Goal: Transaction & Acquisition: Purchase product/service

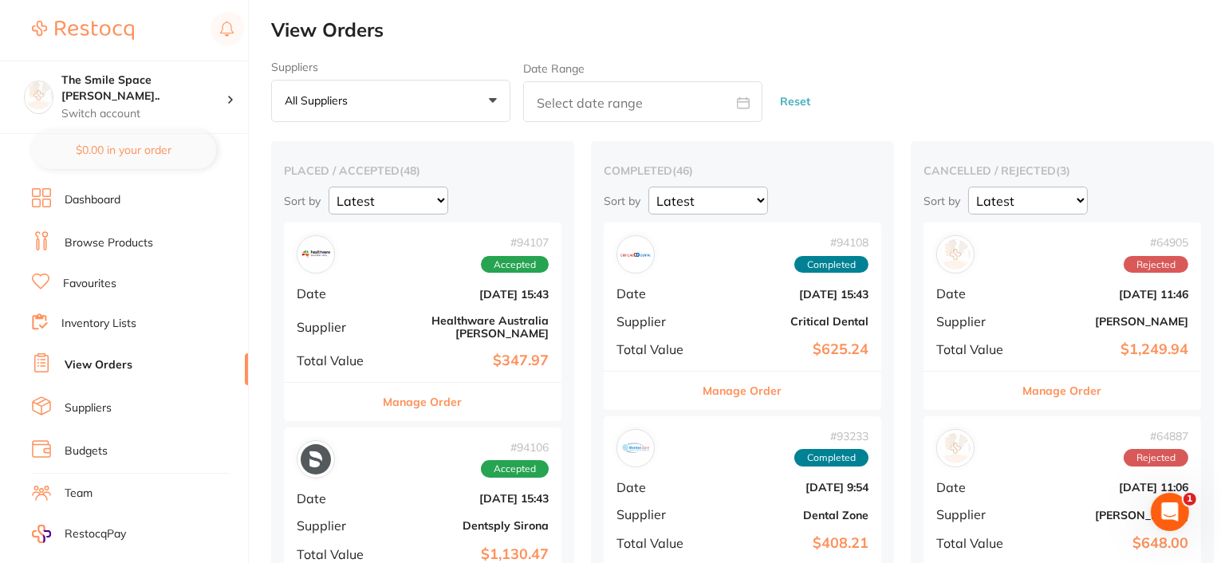
click at [444, 392] on button "Manage Order" at bounding box center [423, 402] width 79 height 38
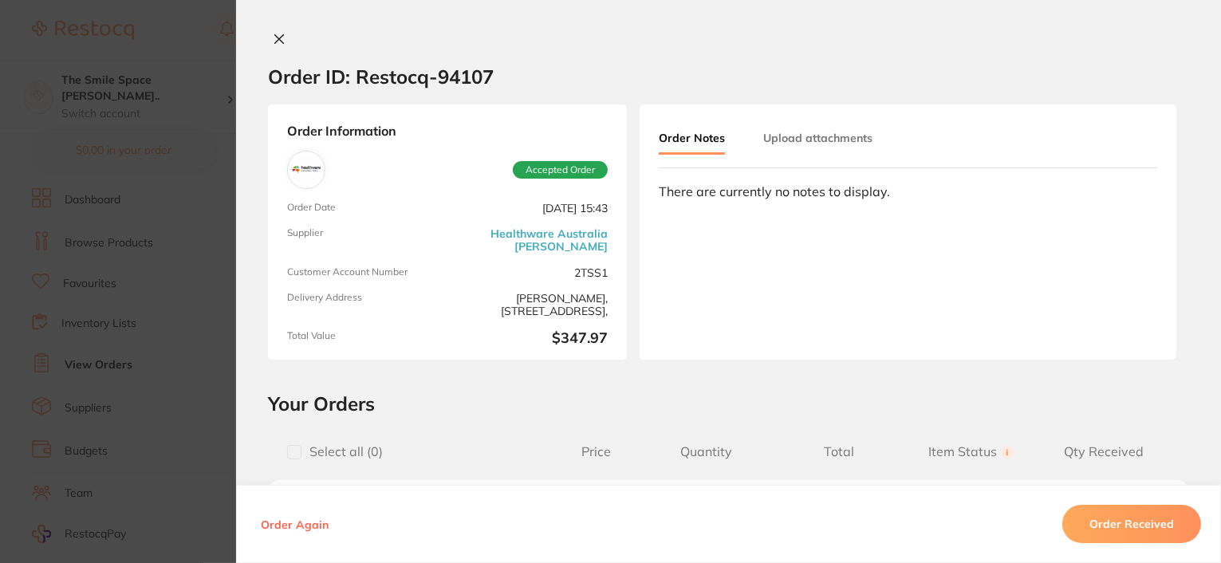
click at [274, 32] on button at bounding box center [279, 40] width 22 height 17
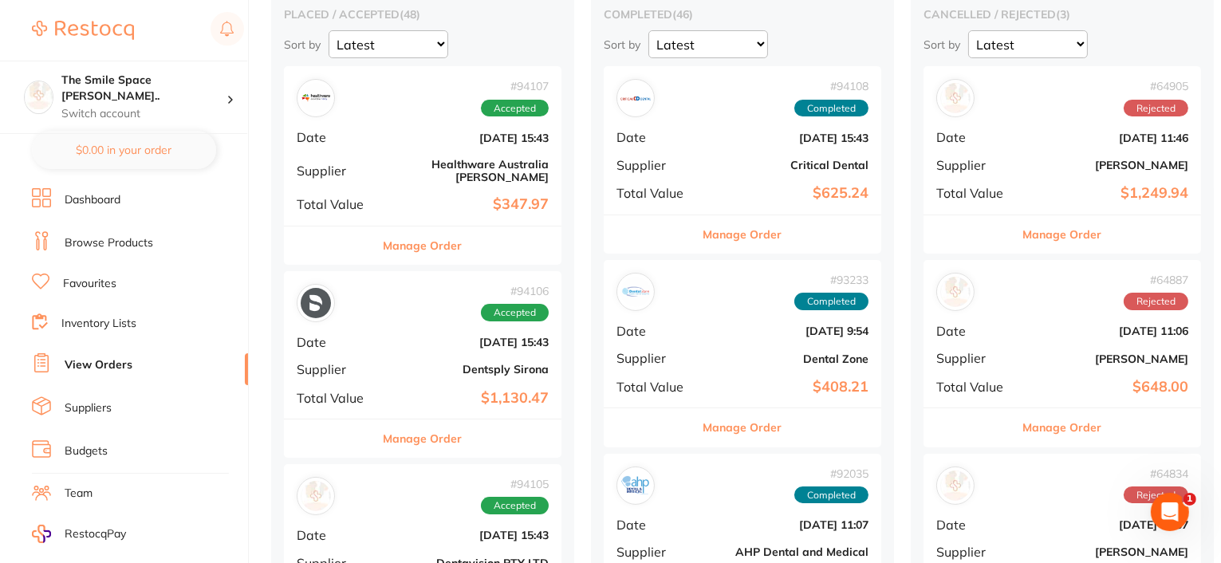
scroll to position [160, 0]
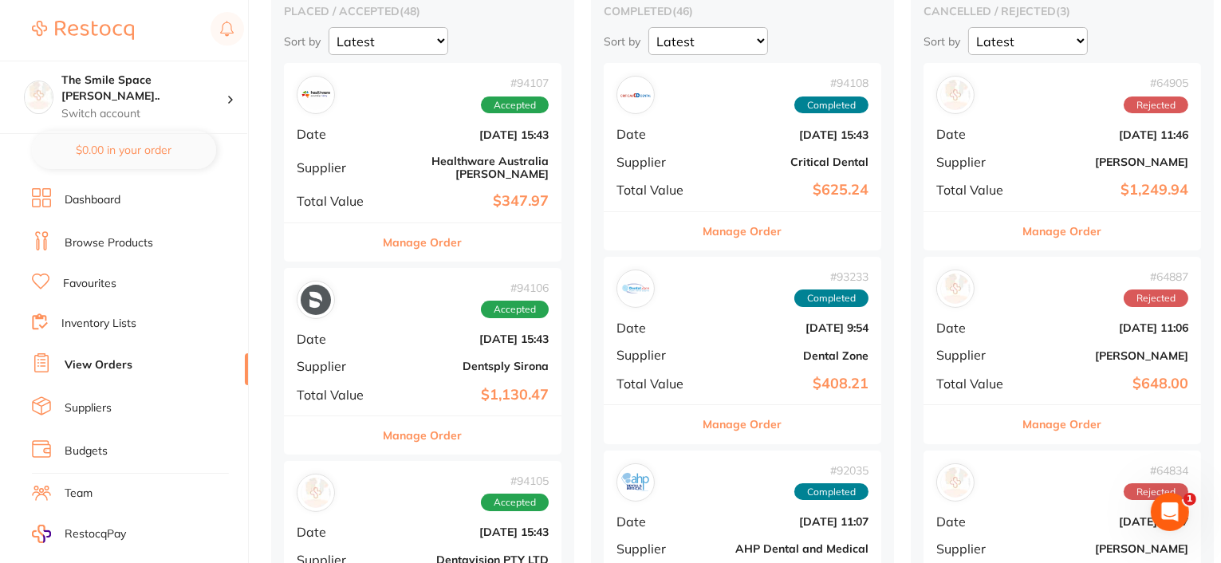
click at [424, 425] on button "Manage Order" at bounding box center [423, 435] width 79 height 38
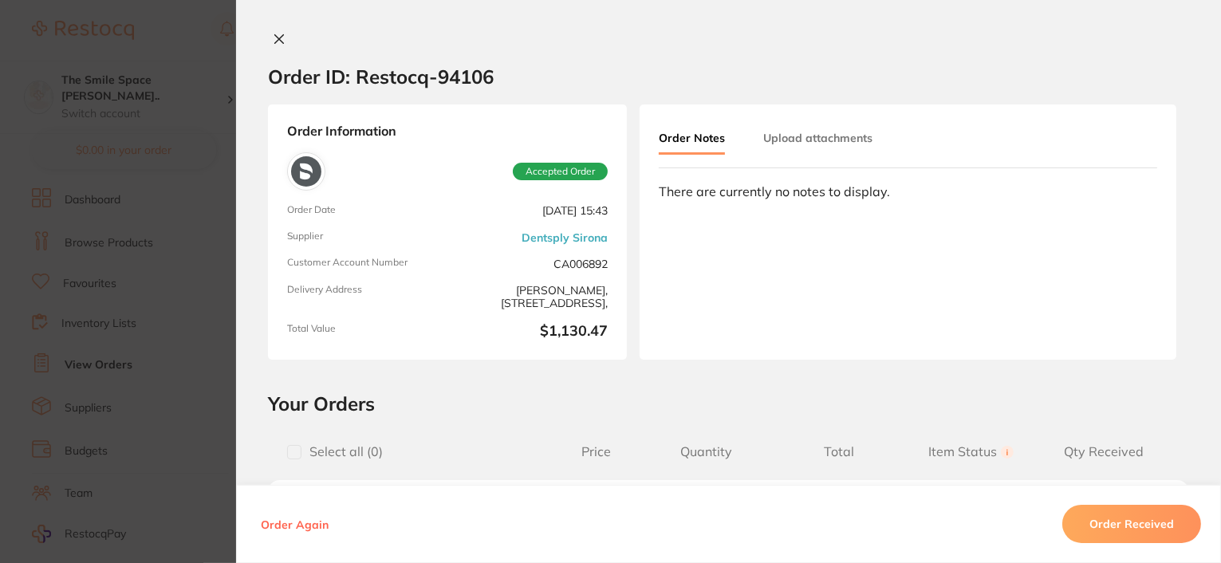
click at [279, 34] on icon at bounding box center [279, 39] width 13 height 13
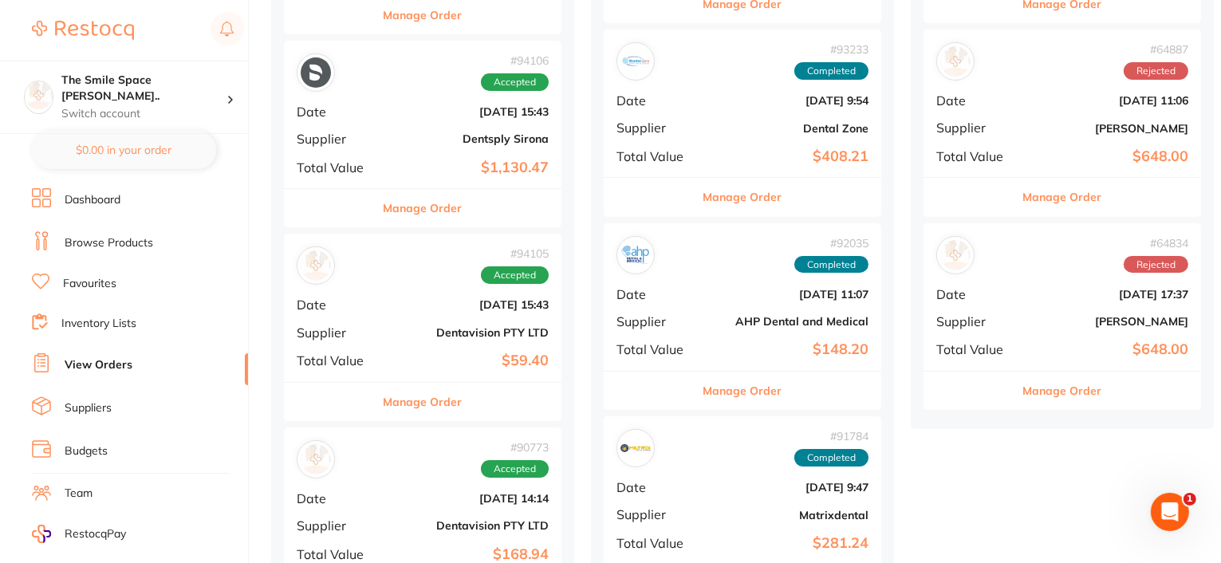
scroll to position [399, 0]
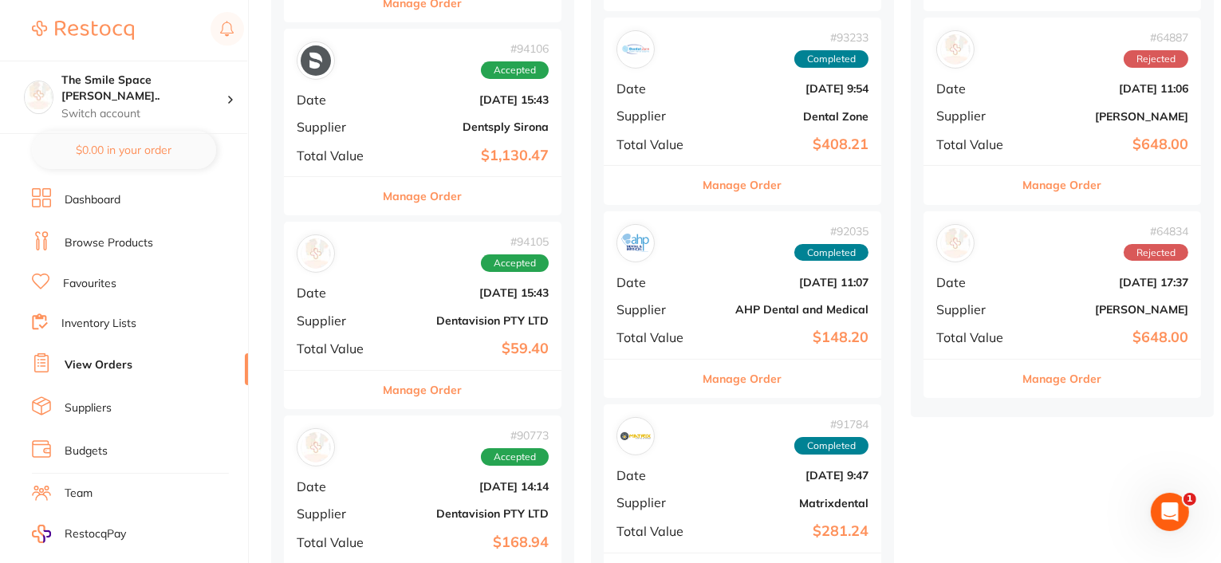
click at [418, 376] on button "Manage Order" at bounding box center [423, 390] width 79 height 38
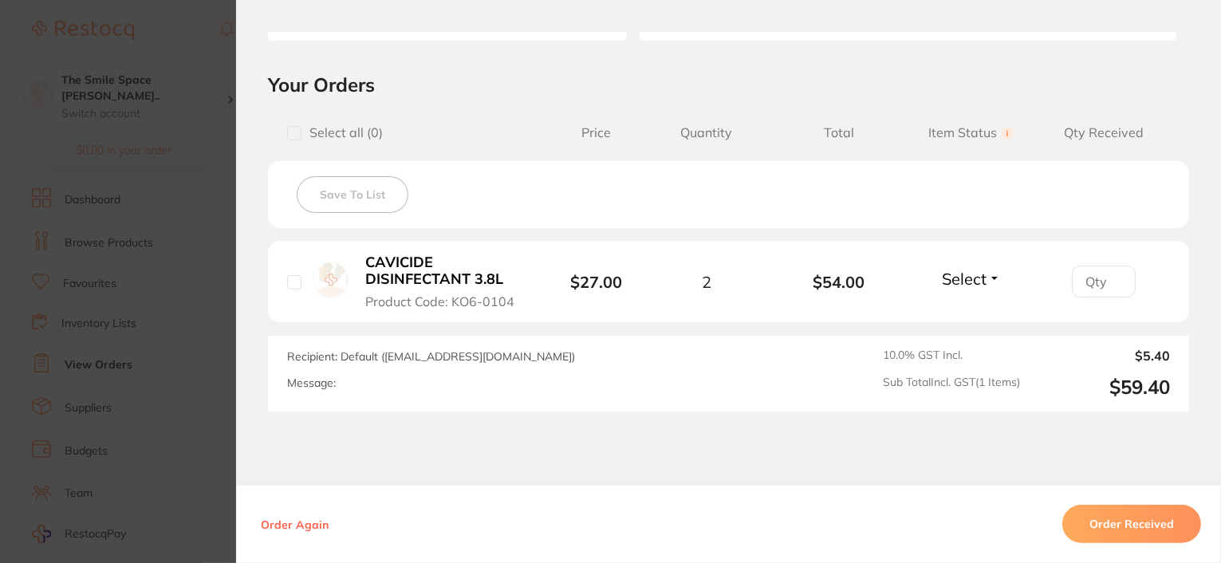
click at [1152, 525] on button "Order Received" at bounding box center [1132, 524] width 139 height 38
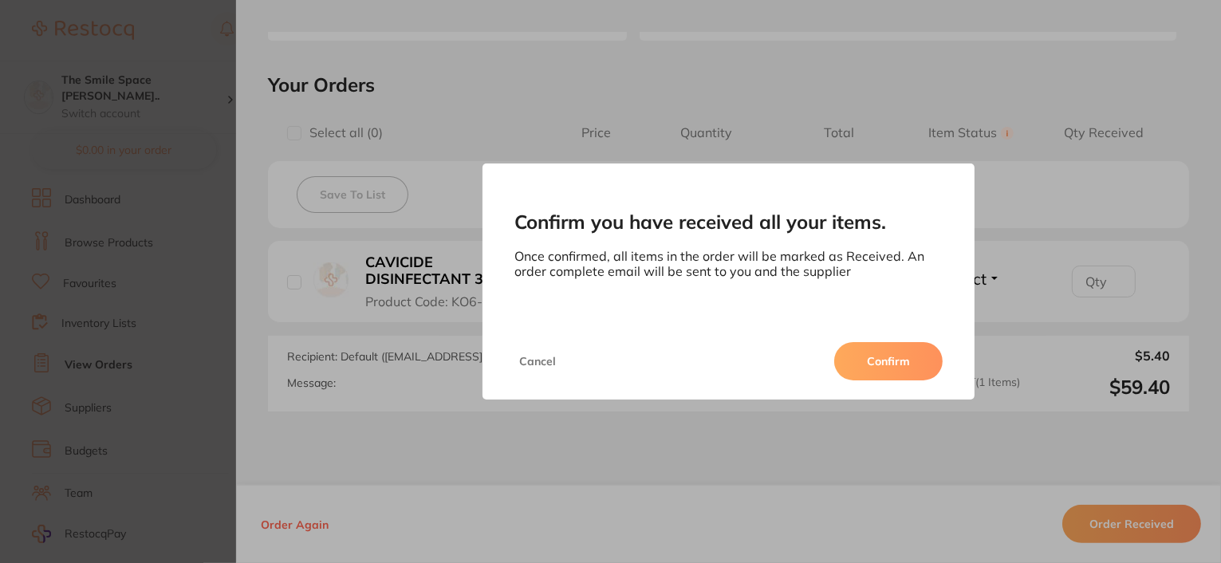
click at [912, 366] on button "Confirm" at bounding box center [888, 361] width 108 height 38
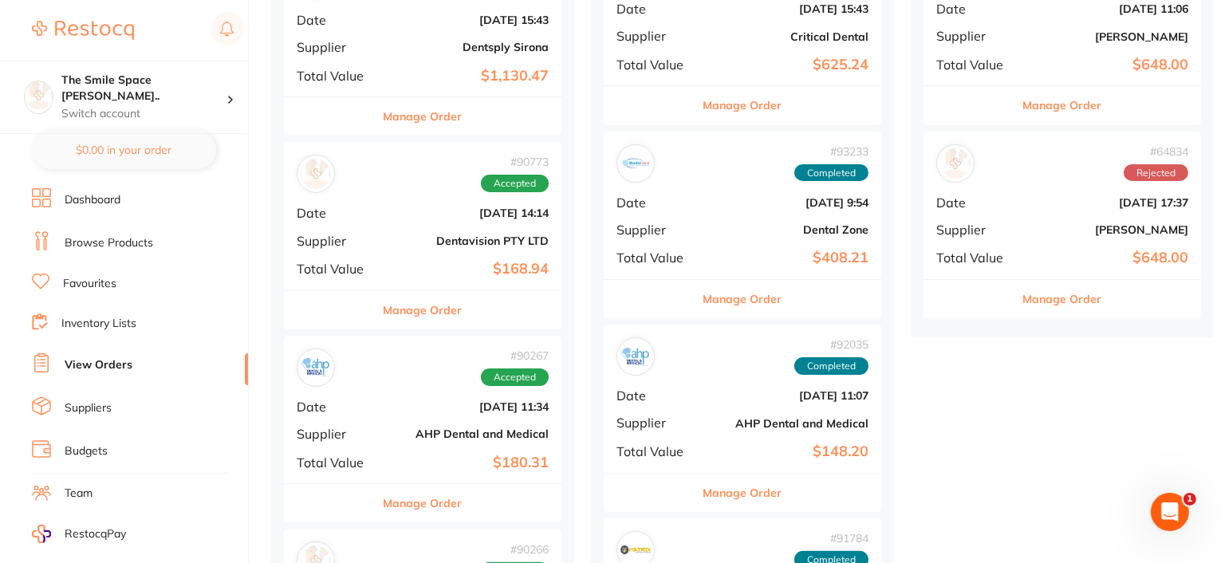
scroll to position [558, 0]
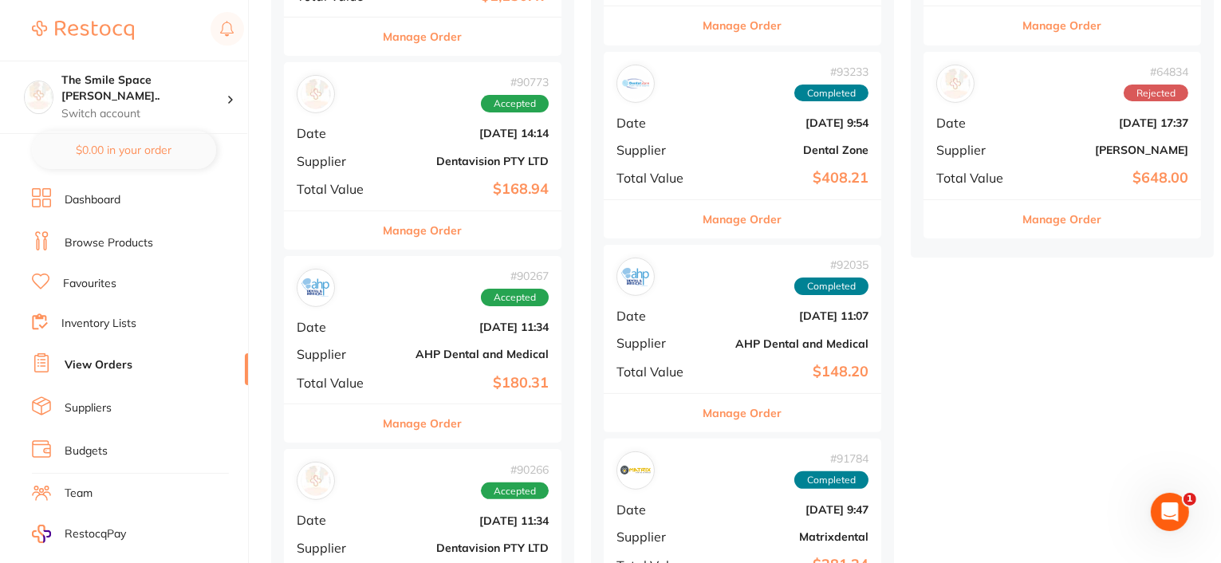
click at [447, 408] on button "Manage Order" at bounding box center [423, 423] width 79 height 38
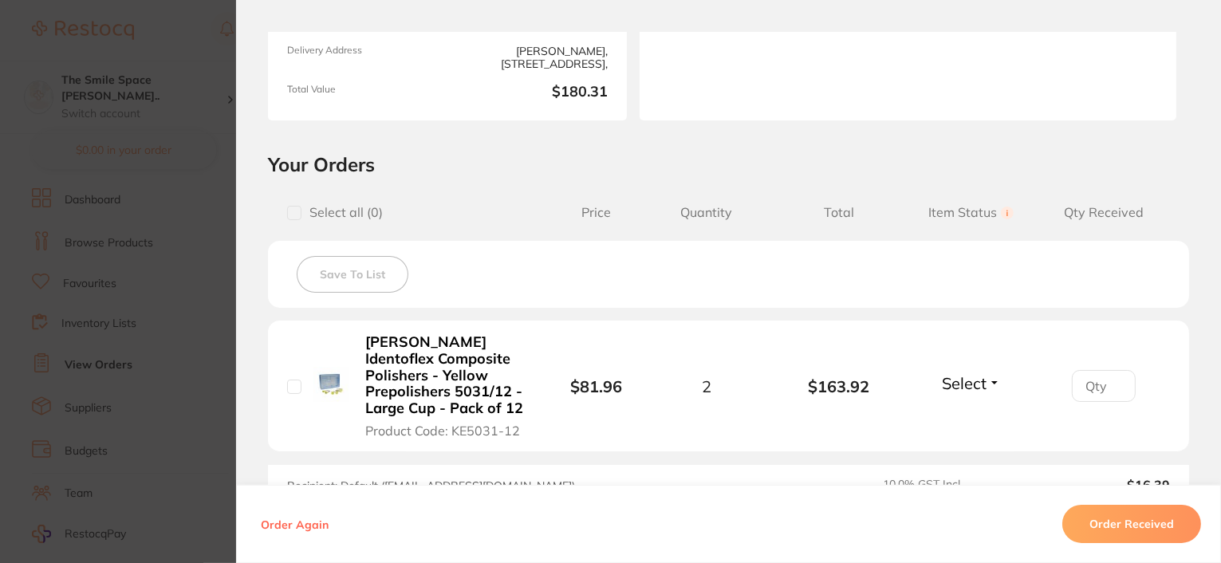
scroll to position [319, 0]
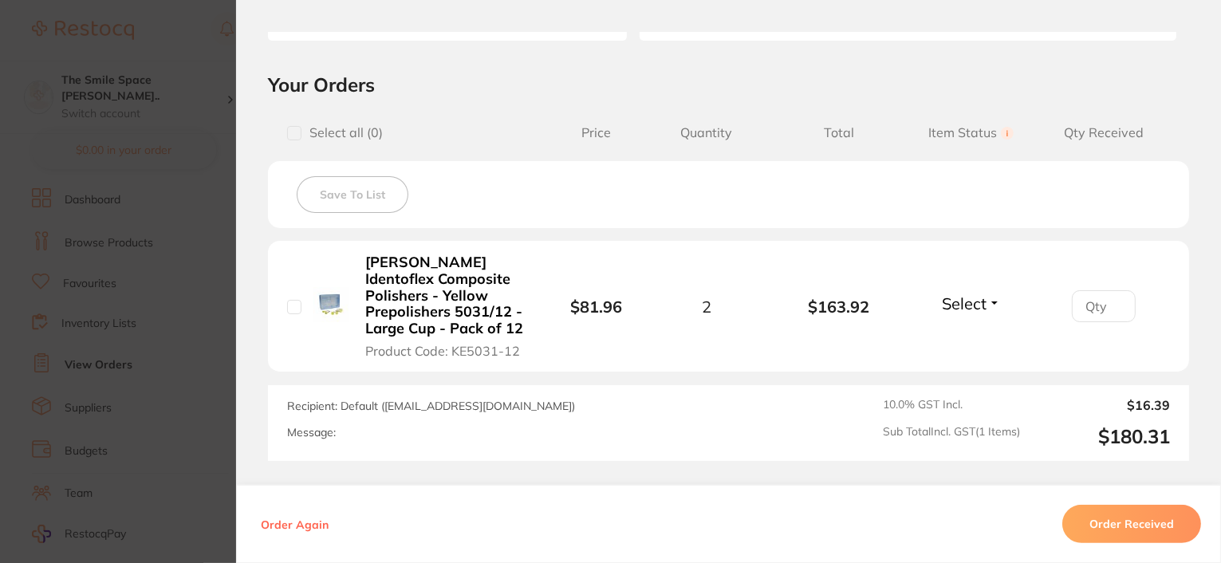
click at [1133, 524] on button "Order Received" at bounding box center [1132, 524] width 139 height 38
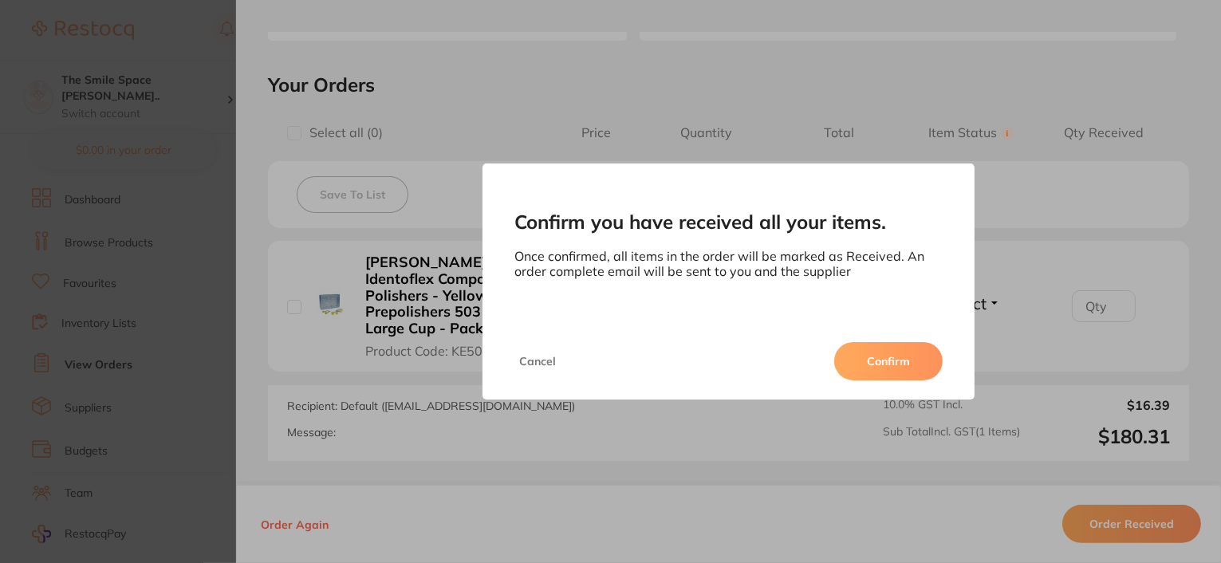
click at [900, 359] on button "Confirm" at bounding box center [888, 361] width 108 height 38
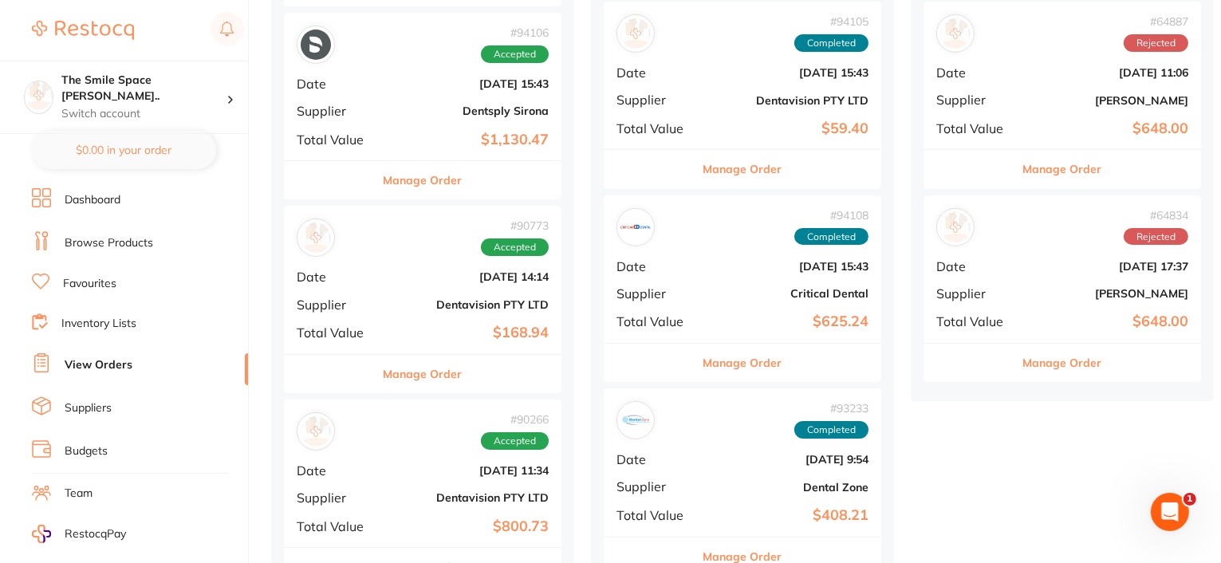
scroll to position [558, 0]
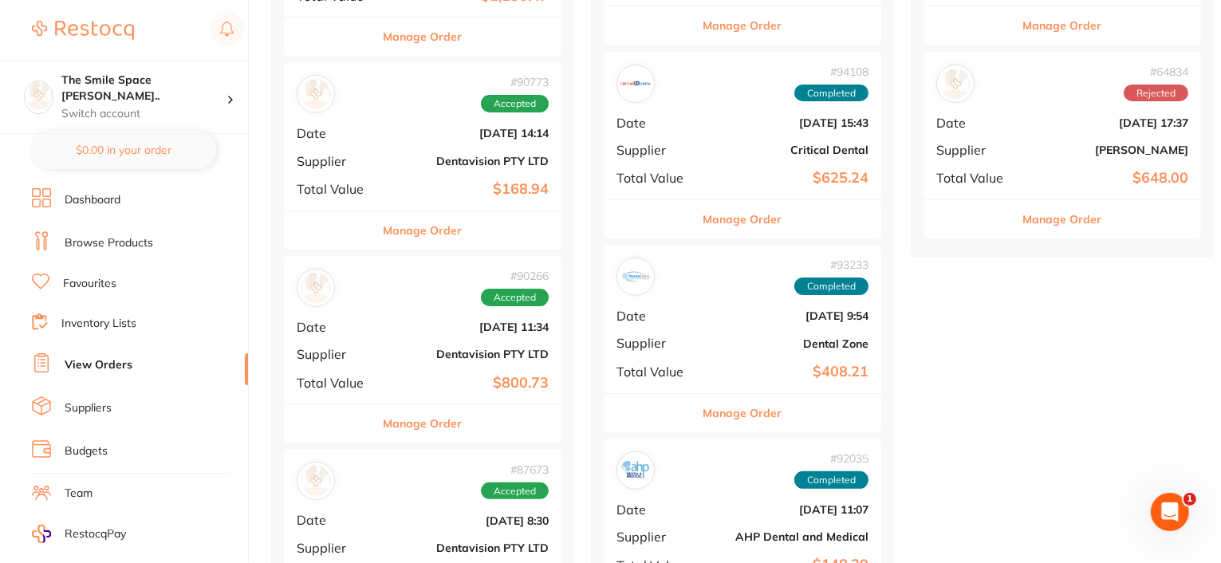
click at [434, 422] on button "Manage Order" at bounding box center [423, 423] width 79 height 38
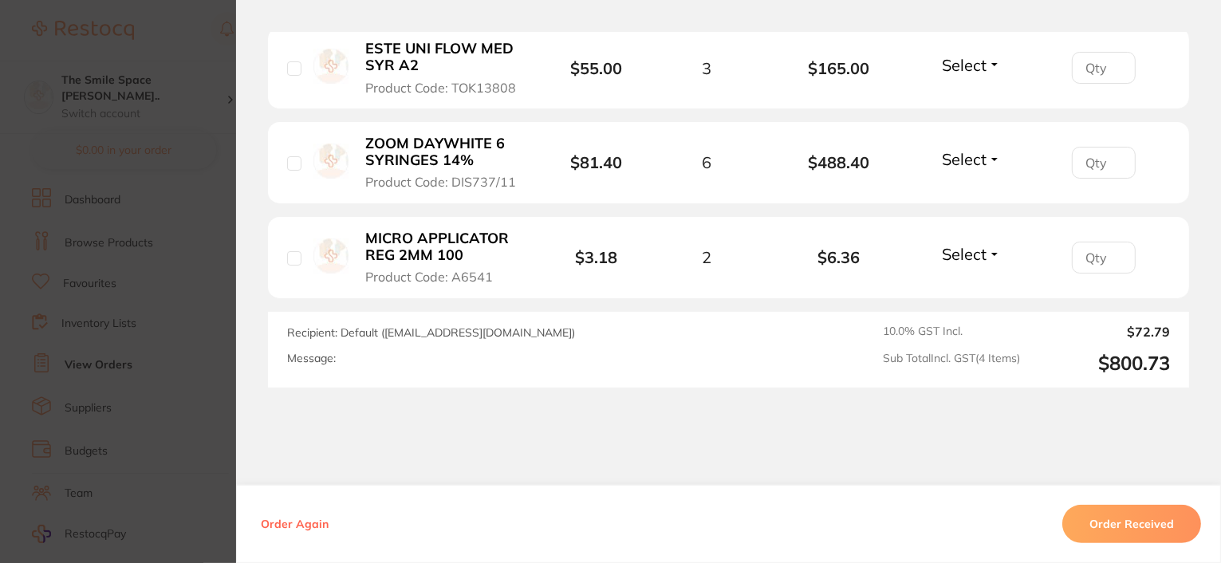
scroll to position [638, 0]
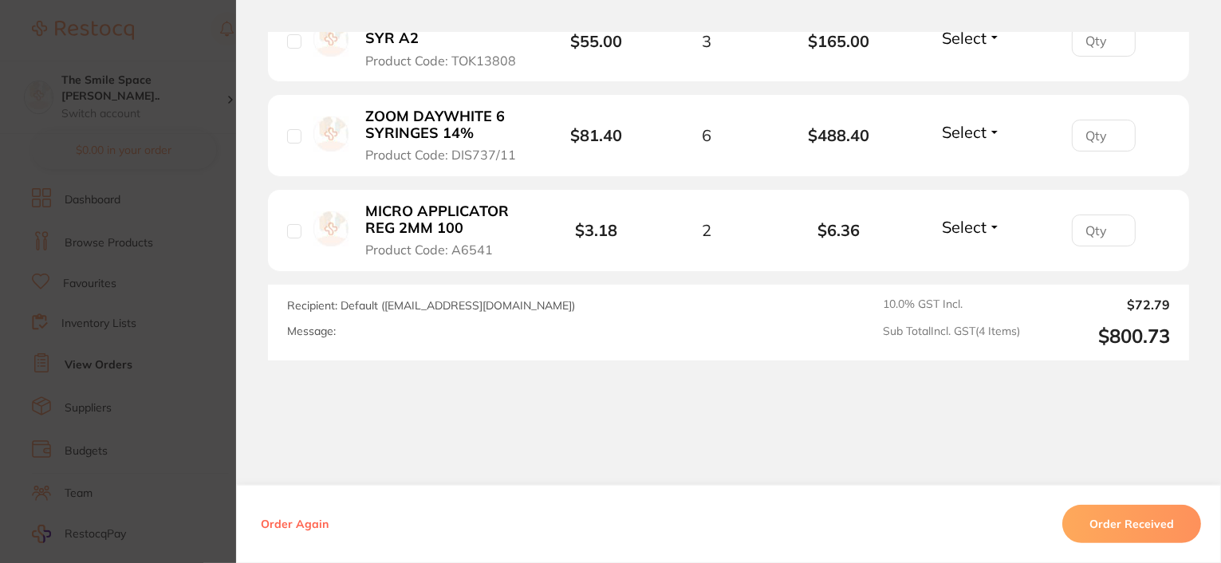
click at [1126, 540] on button "Order Received" at bounding box center [1132, 524] width 139 height 38
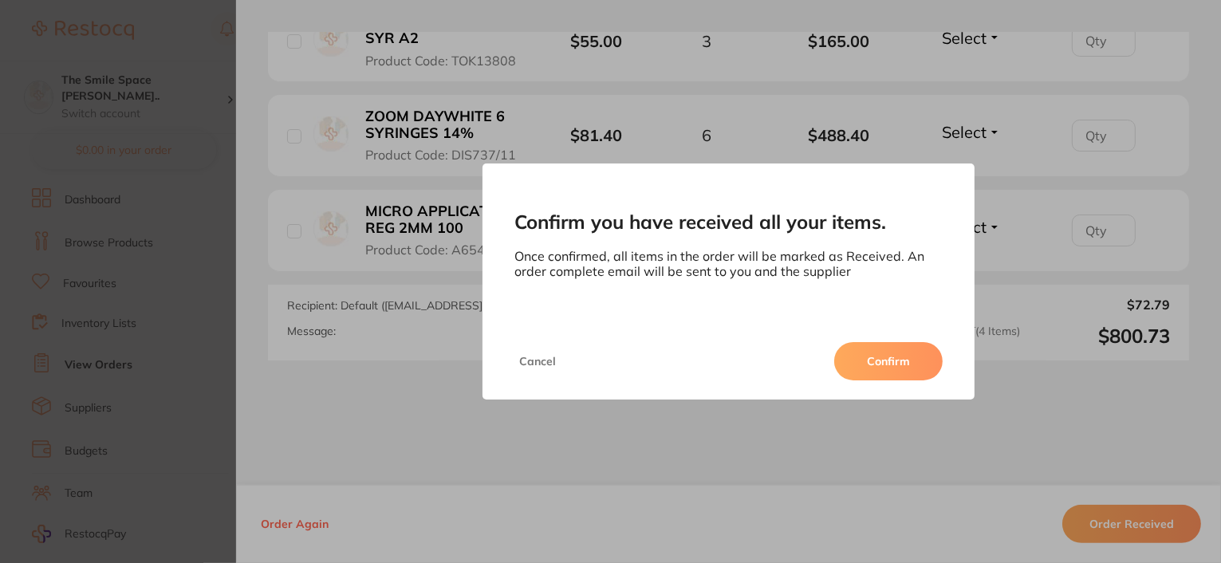
click at [910, 358] on button "Confirm" at bounding box center [888, 361] width 108 height 38
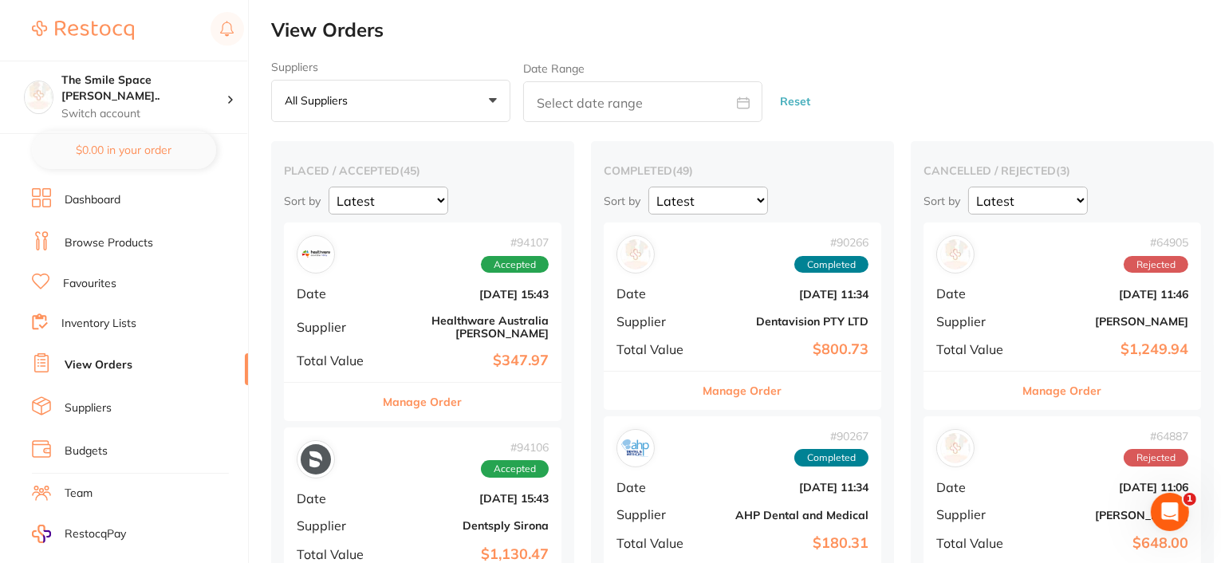
click at [85, 37] on img at bounding box center [83, 30] width 102 height 19
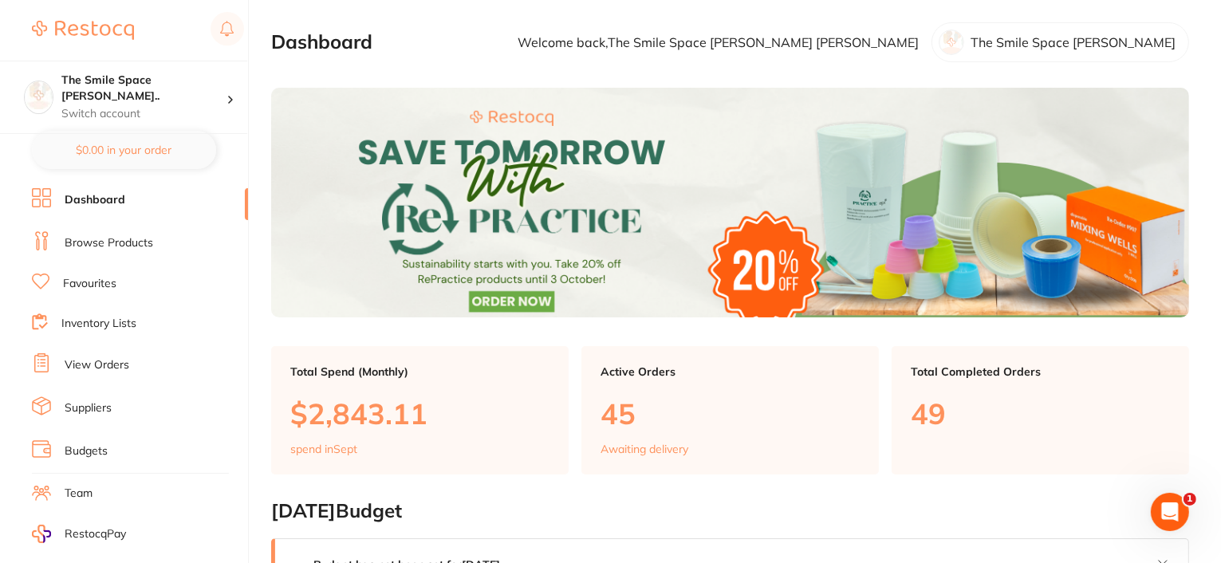
click at [93, 25] on img at bounding box center [83, 30] width 102 height 19
click at [97, 242] on link "Browse Products" at bounding box center [109, 243] width 89 height 16
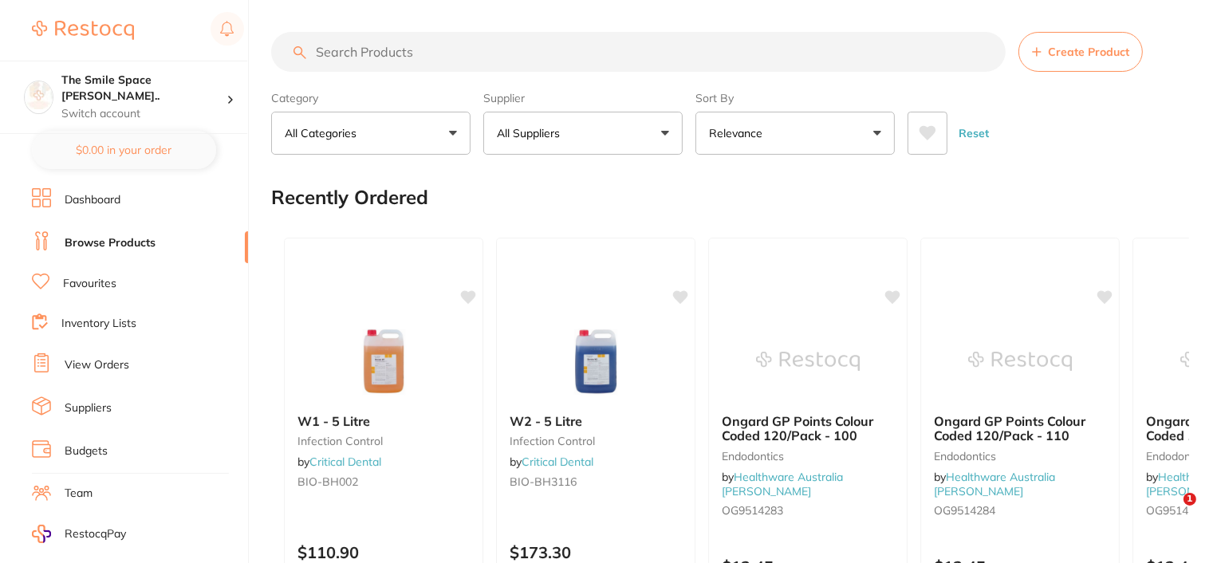
click at [602, 133] on button "All Suppliers" at bounding box center [582, 133] width 199 height 43
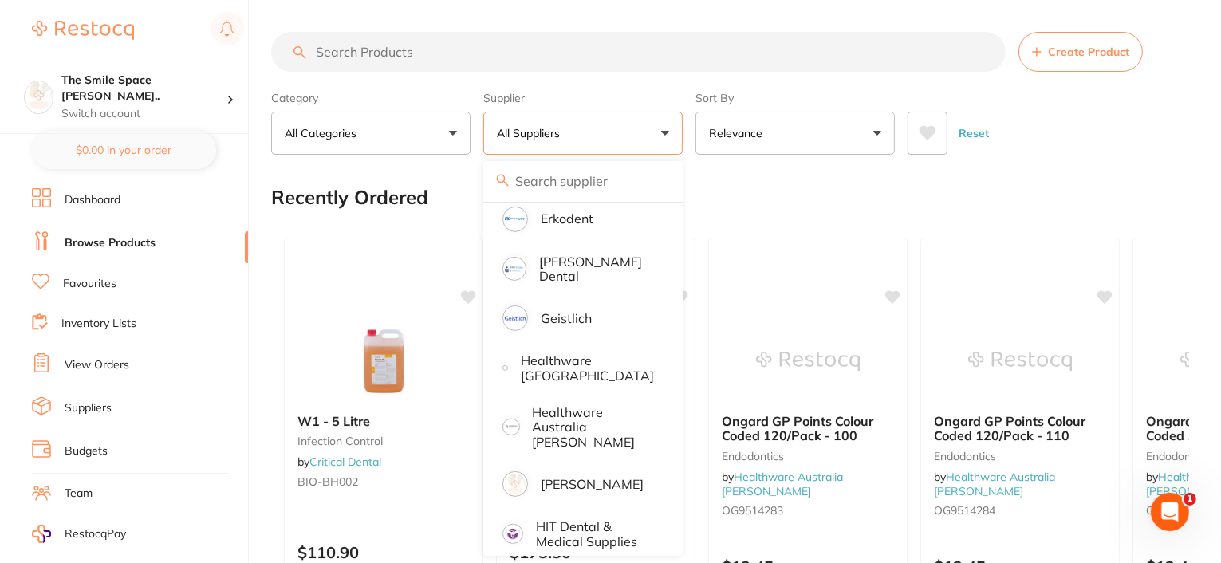
scroll to position [718, 0]
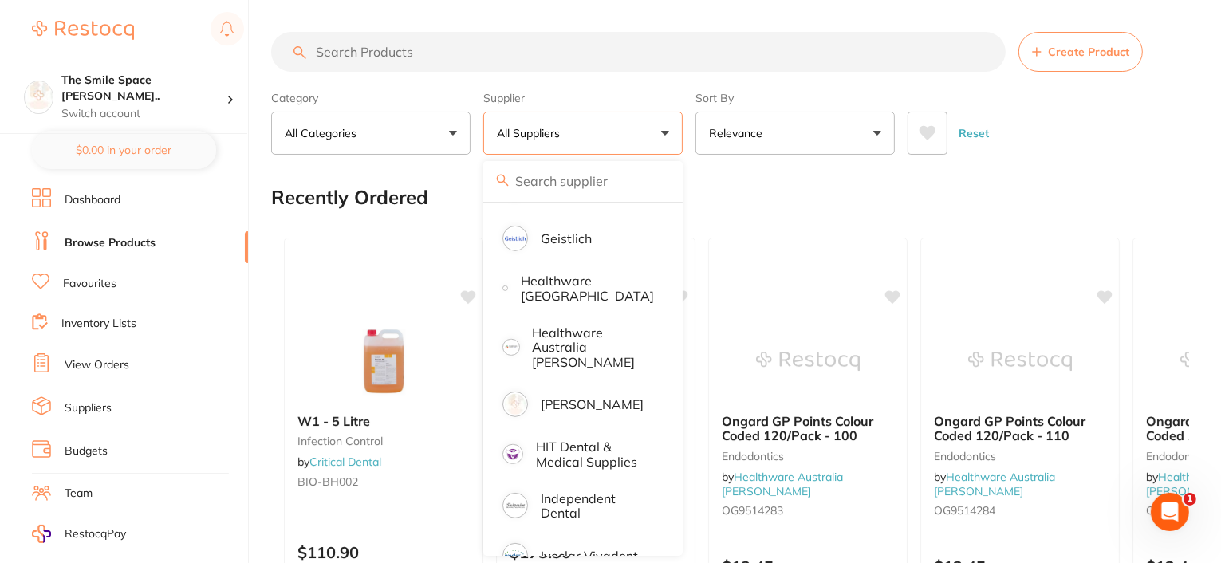
click at [574, 139] on button "All Suppliers" at bounding box center [582, 133] width 199 height 43
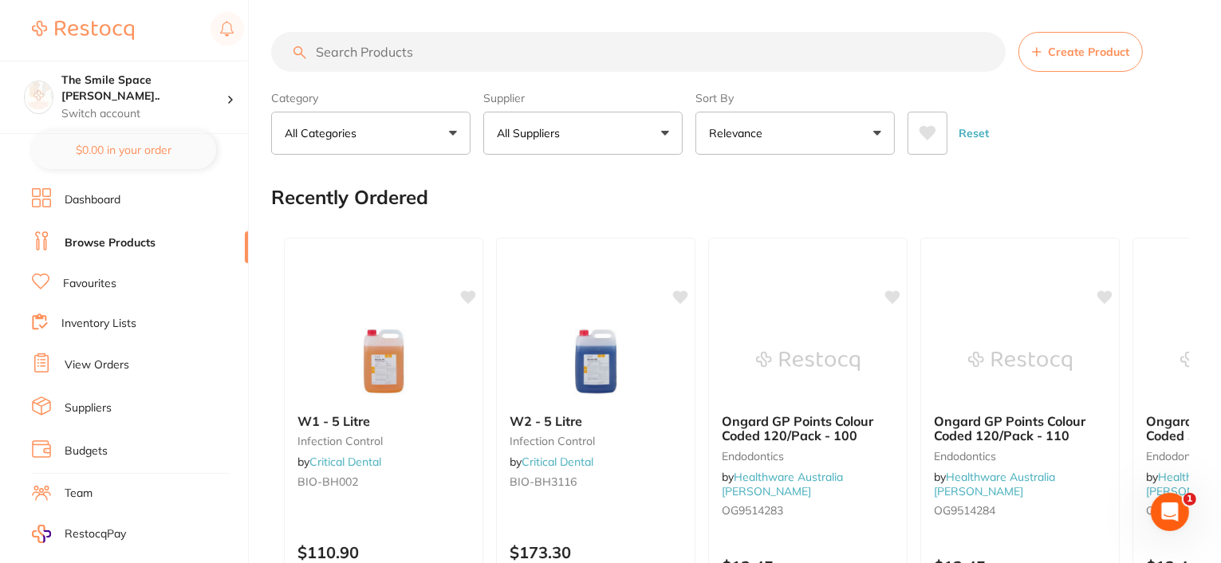
click at [574, 139] on button "All Suppliers" at bounding box center [582, 133] width 199 height 43
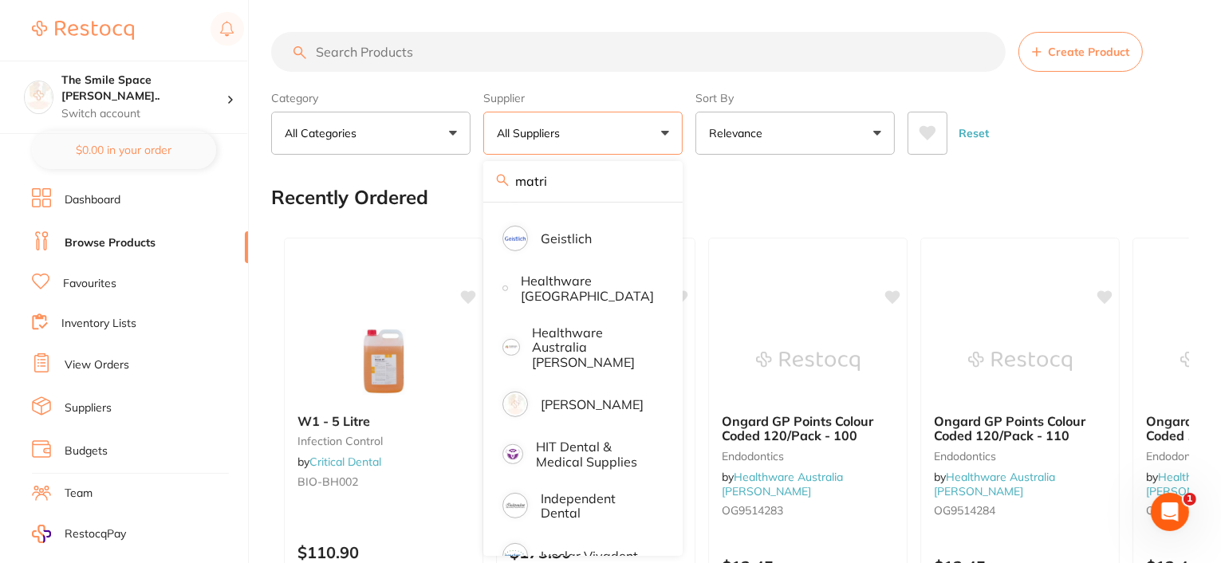
scroll to position [0, 0]
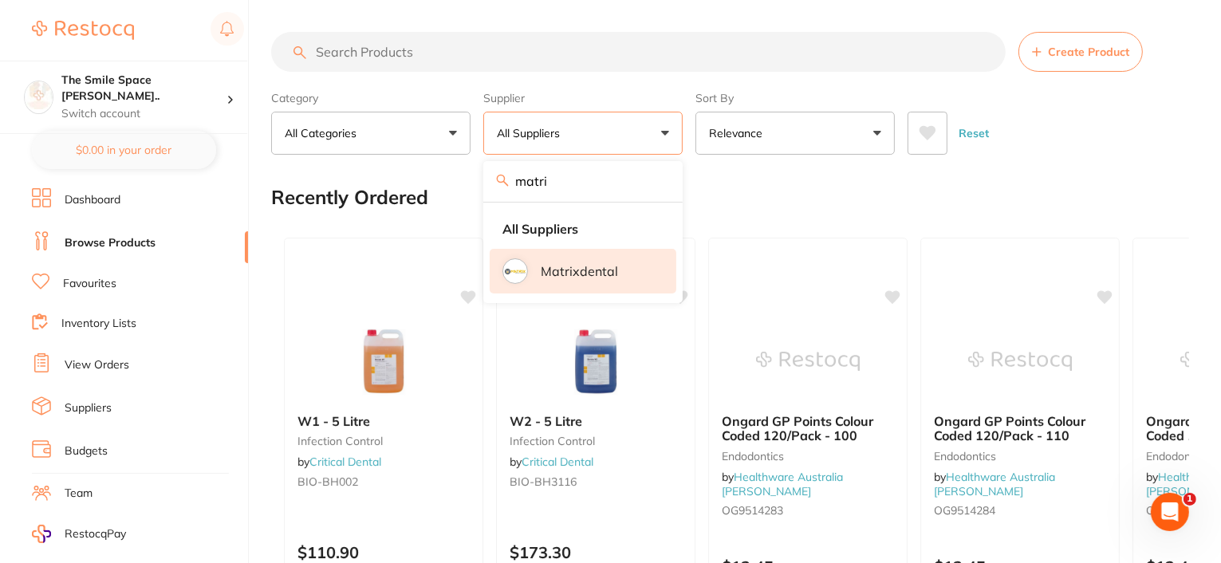
type input "matri"
click at [566, 267] on p "Matrixdental" at bounding box center [579, 271] width 77 height 14
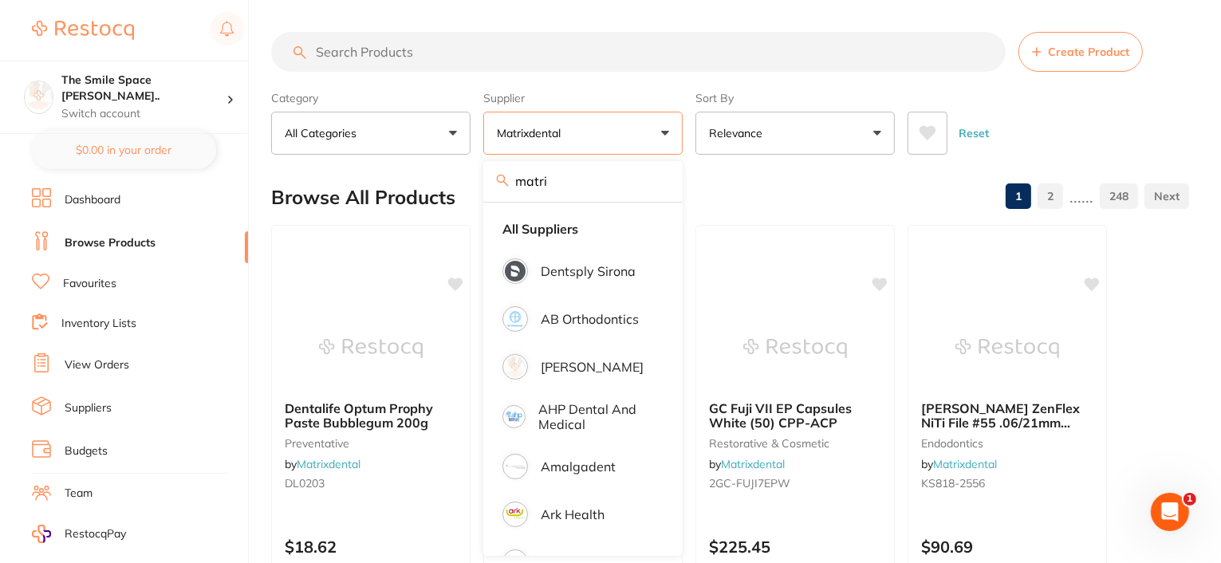
click at [473, 53] on input "search" at bounding box center [638, 52] width 735 height 40
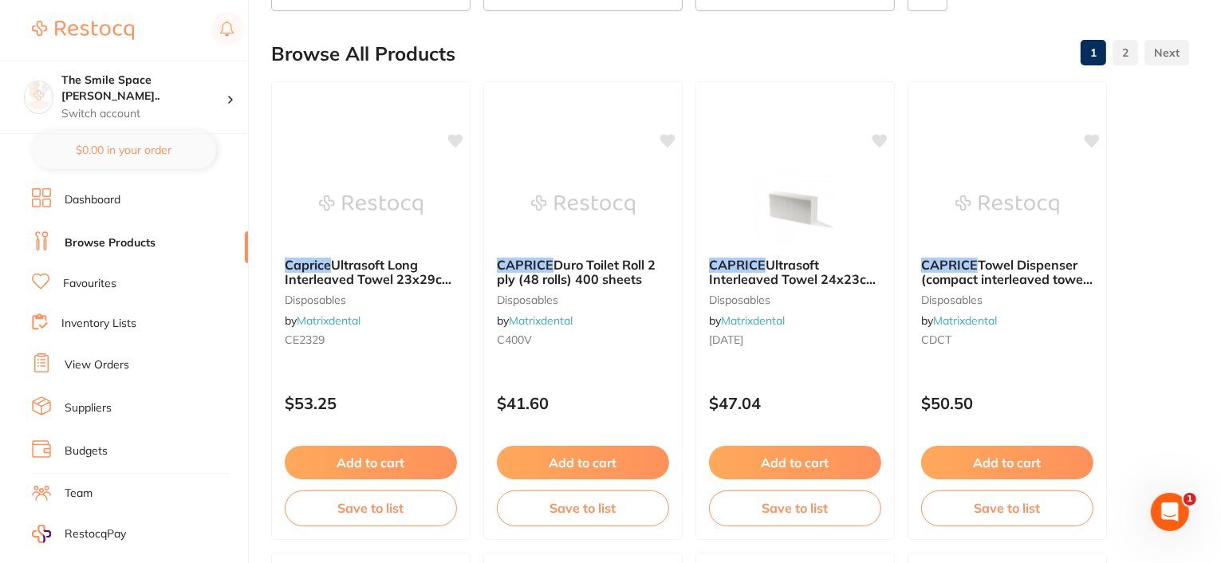
scroll to position [160, 0]
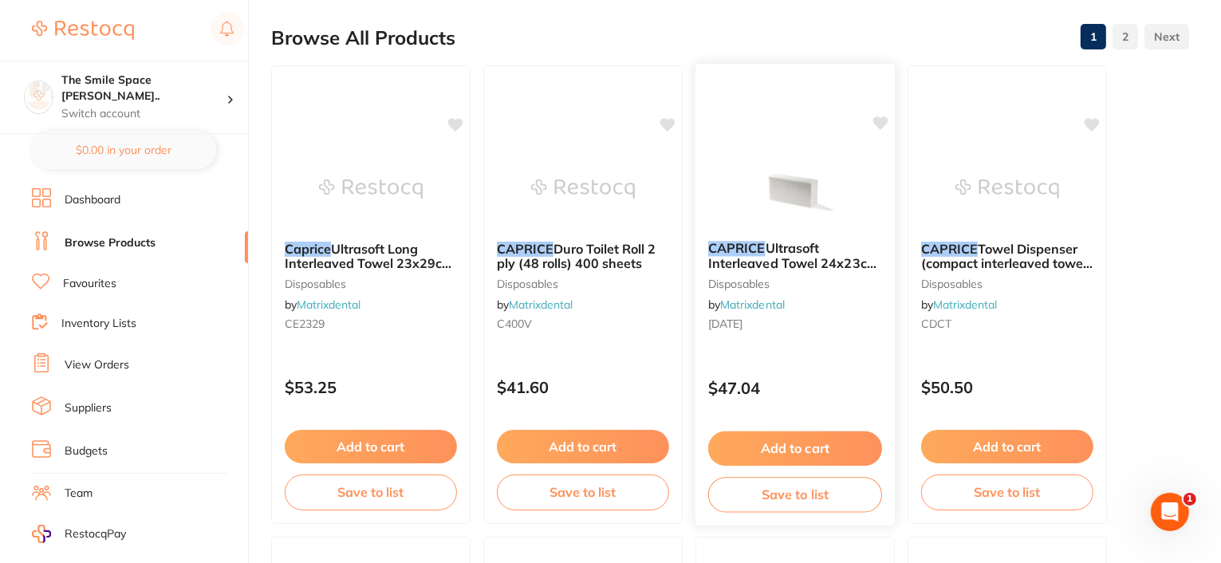
type input "caprice"
click at [753, 266] on span "Ultrasoft Interleaved Towel 24x23cm (16 packs of 150) 2324CW" at bounding box center [793, 262] width 170 height 45
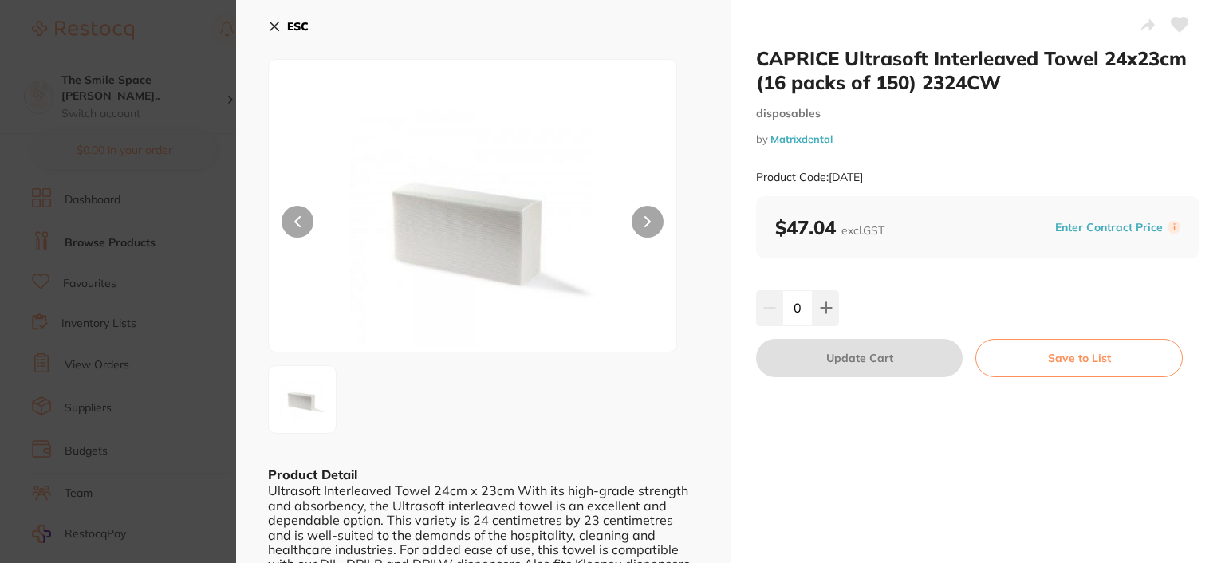
click at [1174, 20] on icon at bounding box center [1180, 25] width 17 height 14
click at [831, 296] on button at bounding box center [826, 307] width 26 height 35
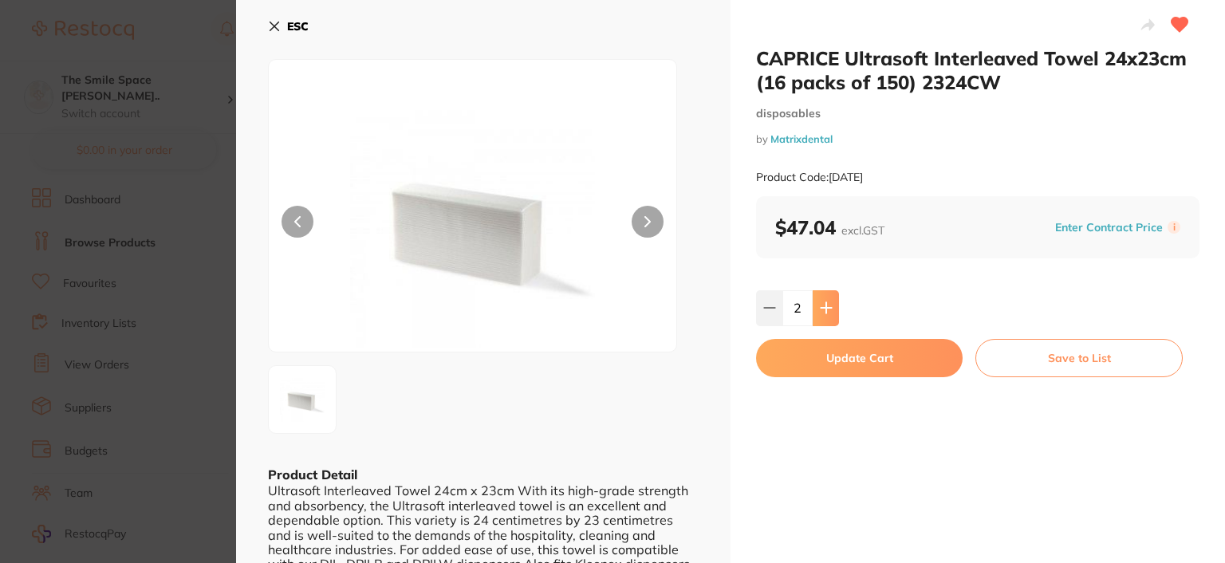
click at [831, 296] on button at bounding box center [826, 307] width 26 height 35
type input "3"
click at [869, 361] on button "Update Cart" at bounding box center [859, 358] width 207 height 38
checkbox input "false"
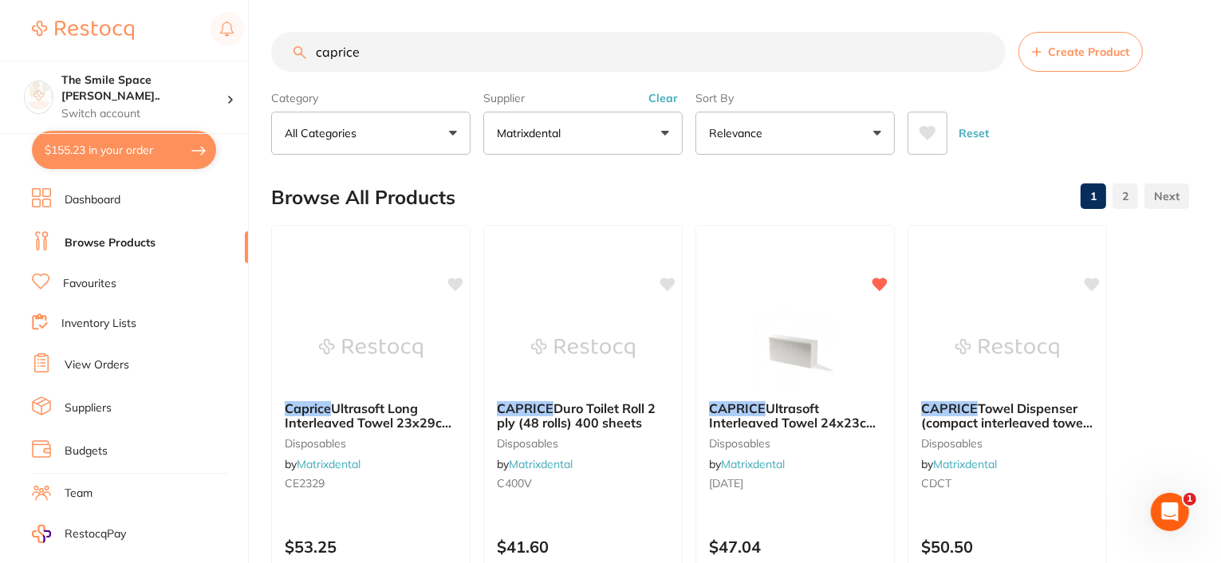
drag, startPoint x: 386, startPoint y: 43, endPoint x: 317, endPoint y: 22, distance: 72.7
click at [307, 44] on input "caprice" at bounding box center [638, 52] width 735 height 40
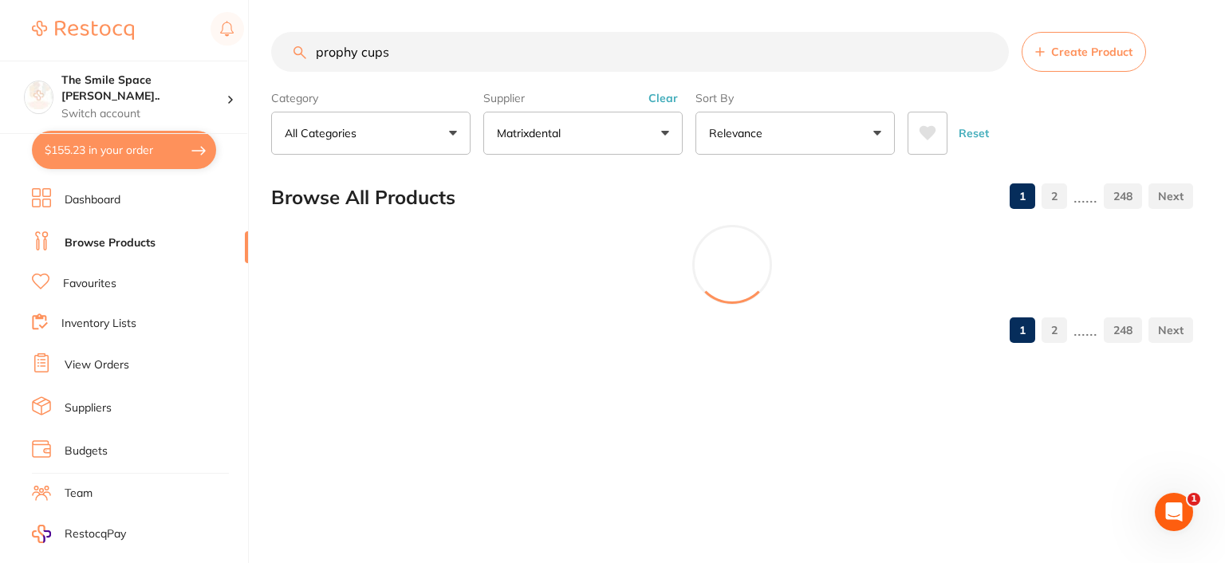
type input "prophy cups"
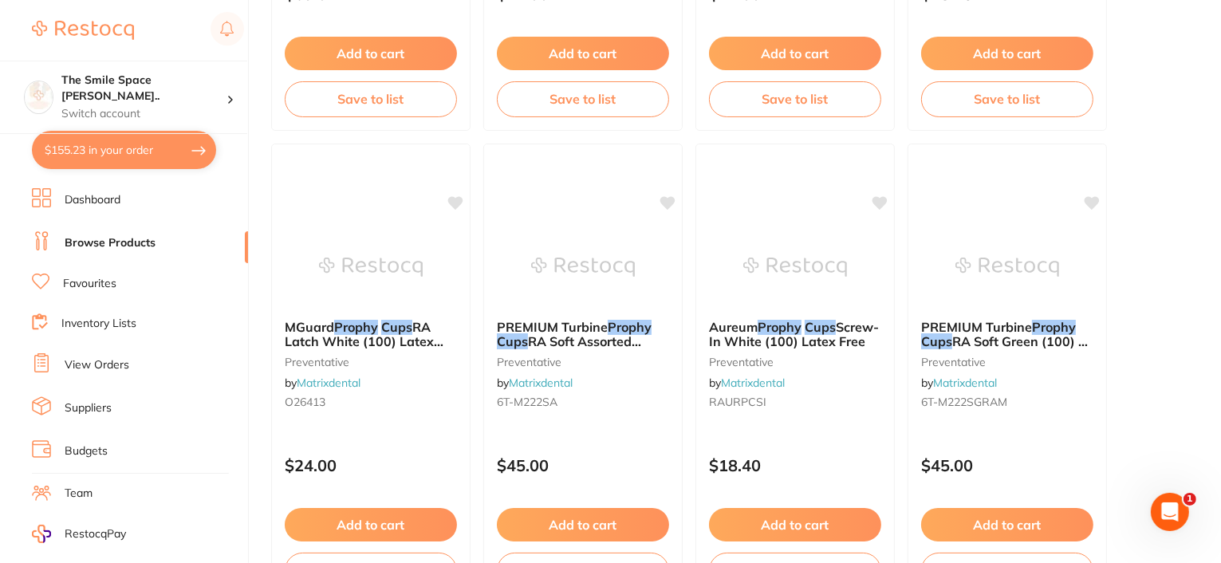
scroll to position [957, 0]
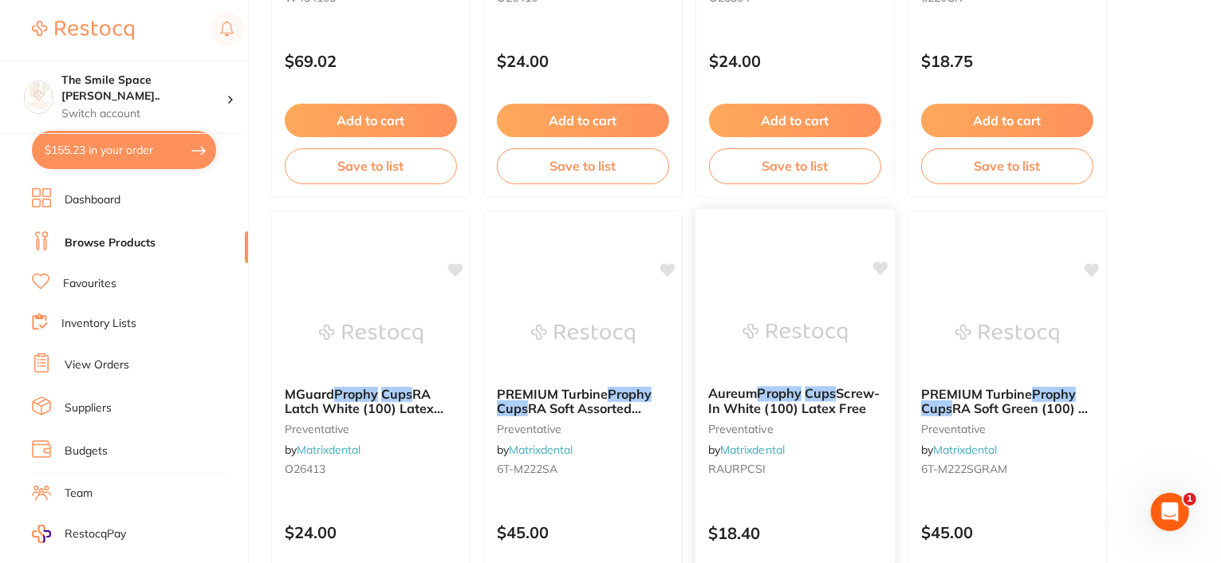
click at [820, 404] on span "Screw-In White (100) Latex Free" at bounding box center [794, 400] width 172 height 31
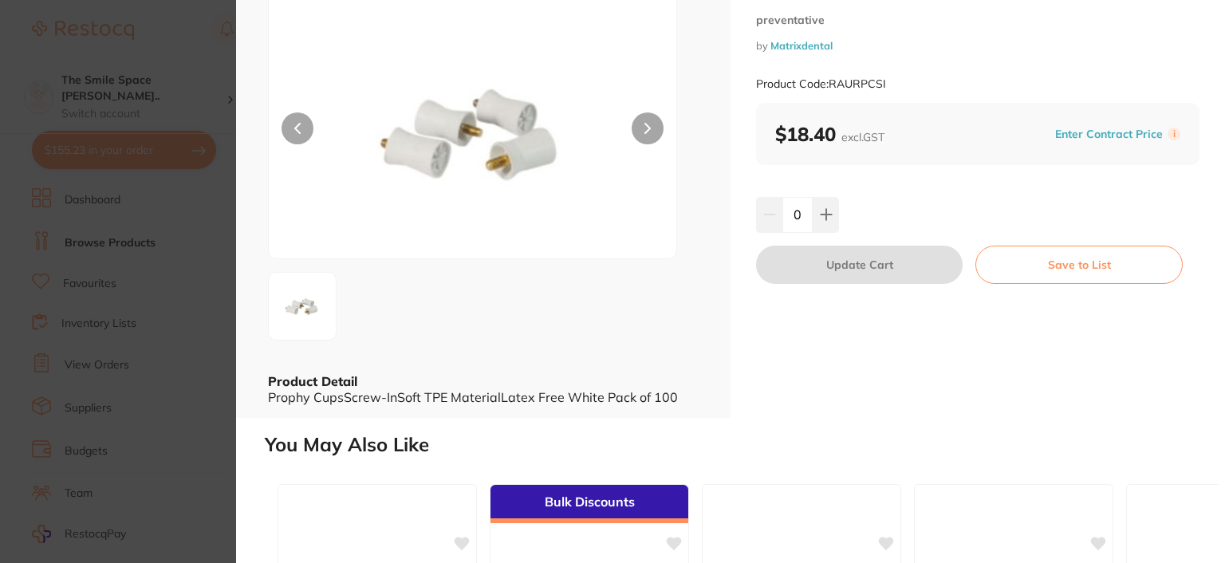
scroll to position [14, 0]
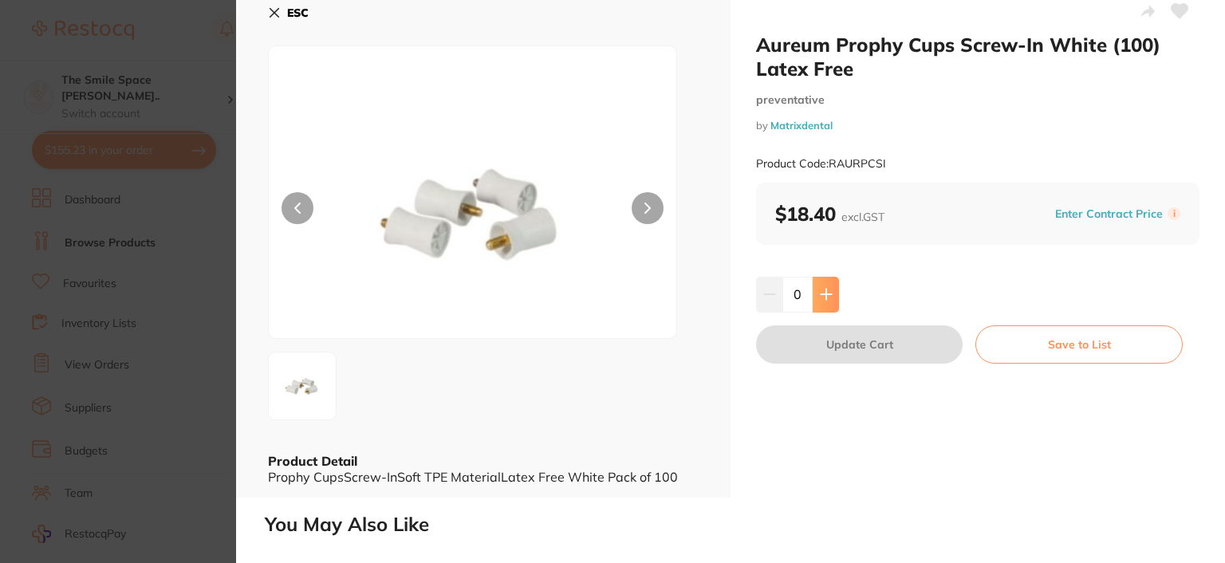
click at [833, 297] on button at bounding box center [826, 294] width 26 height 35
type input "1"
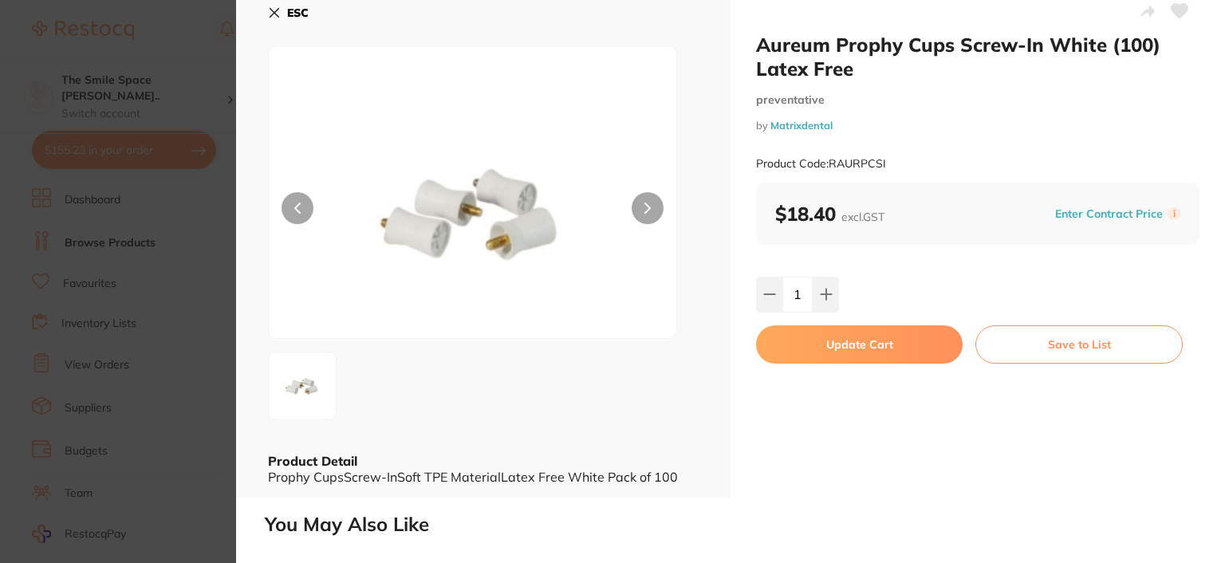
scroll to position [0, 0]
click at [828, 338] on button "Update Cart" at bounding box center [859, 344] width 207 height 38
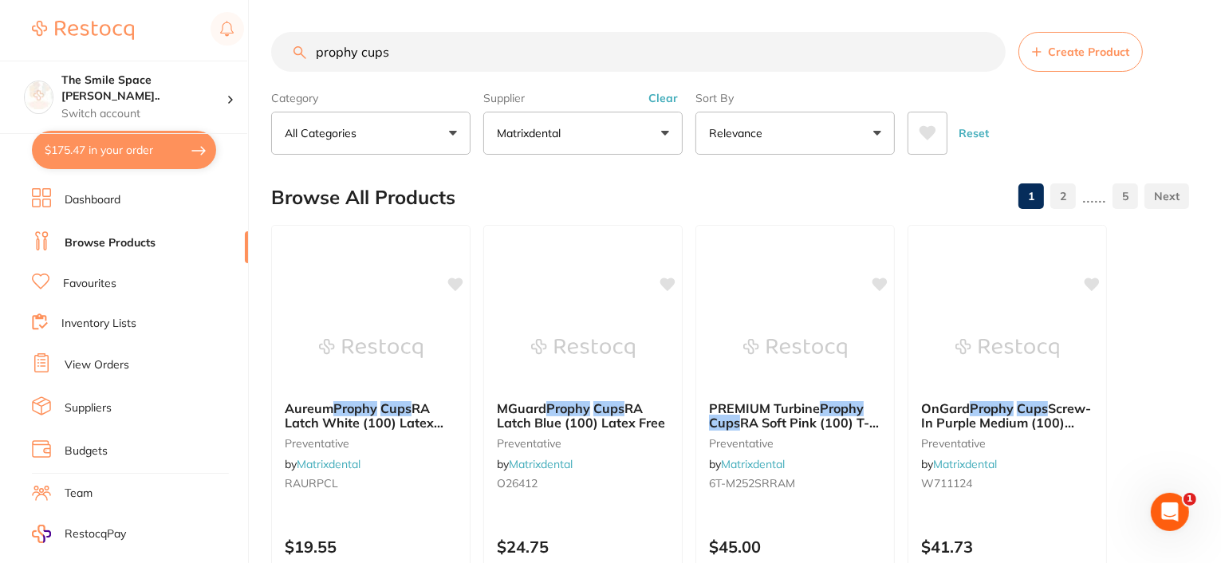
drag, startPoint x: 424, startPoint y: 45, endPoint x: 294, endPoint y: 57, distance: 130.6
click at [294, 57] on div "prophy cups Create Product" at bounding box center [730, 52] width 918 height 40
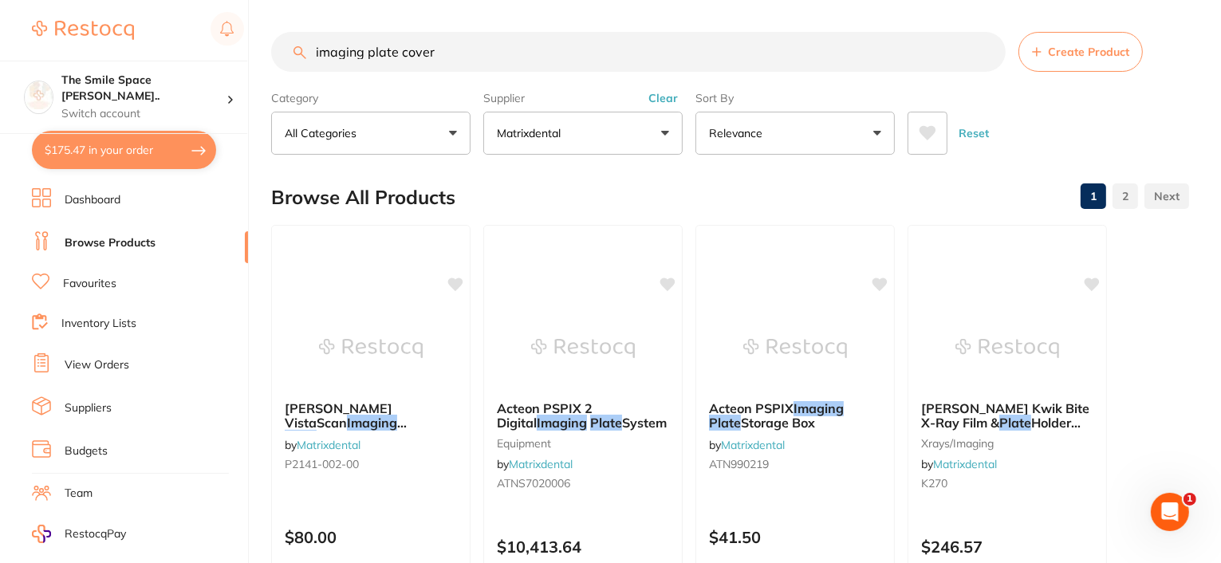
type input "imaging plate cover"
click at [1166, 501] on icon "Open Intercom Messenger" at bounding box center [1168, 510] width 26 height 26
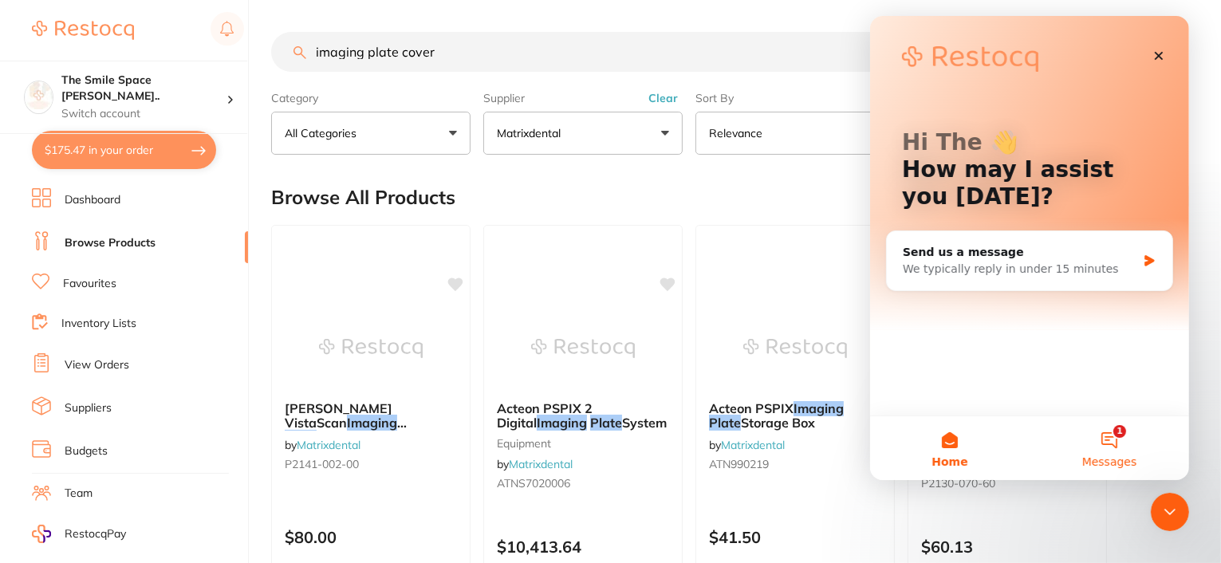
click at [1106, 456] on span "Messages" at bounding box center [1109, 461] width 55 height 11
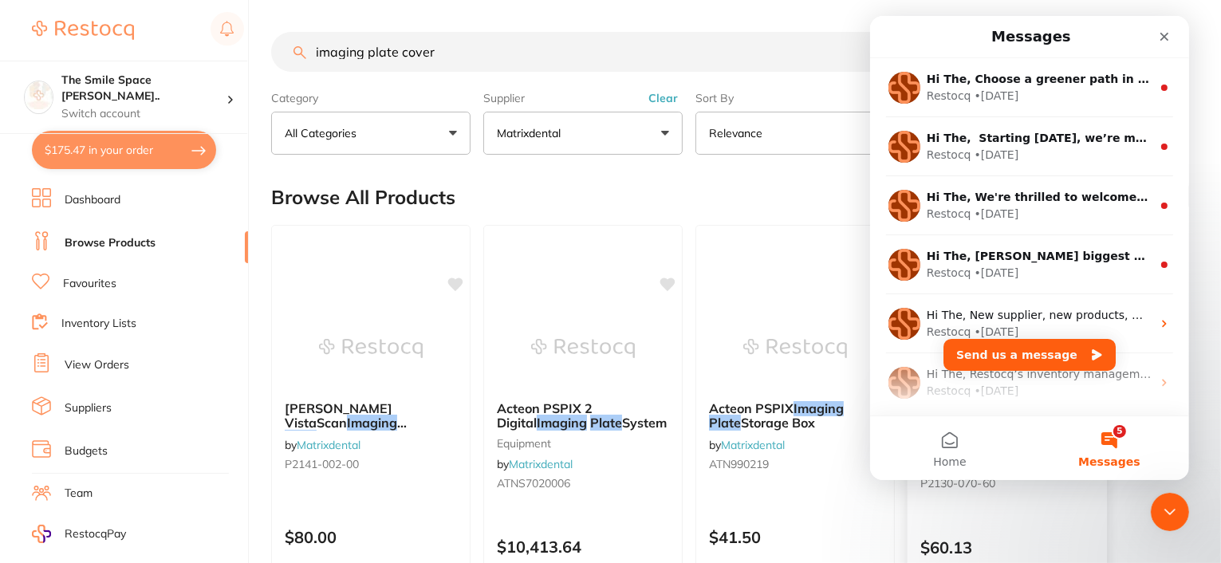
click at [1101, 519] on div "DURR Vista Scan Hygienic Cover Size 0 (100) infection control by Matrixdental P…" at bounding box center [1008, 454] width 202 height 463
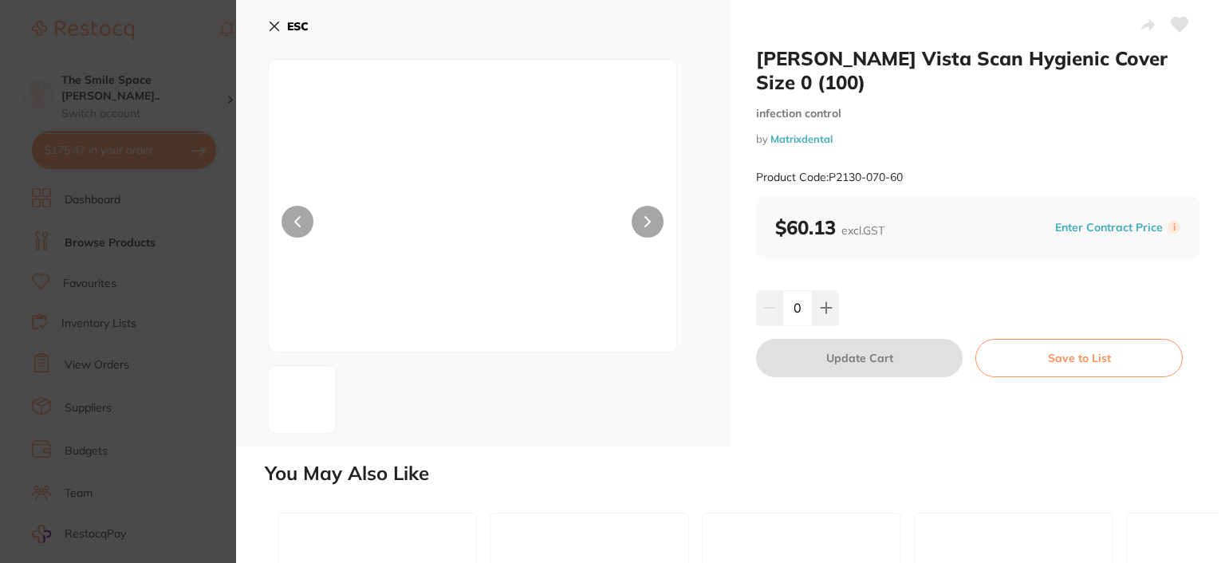
click at [271, 31] on icon at bounding box center [274, 26] width 13 height 13
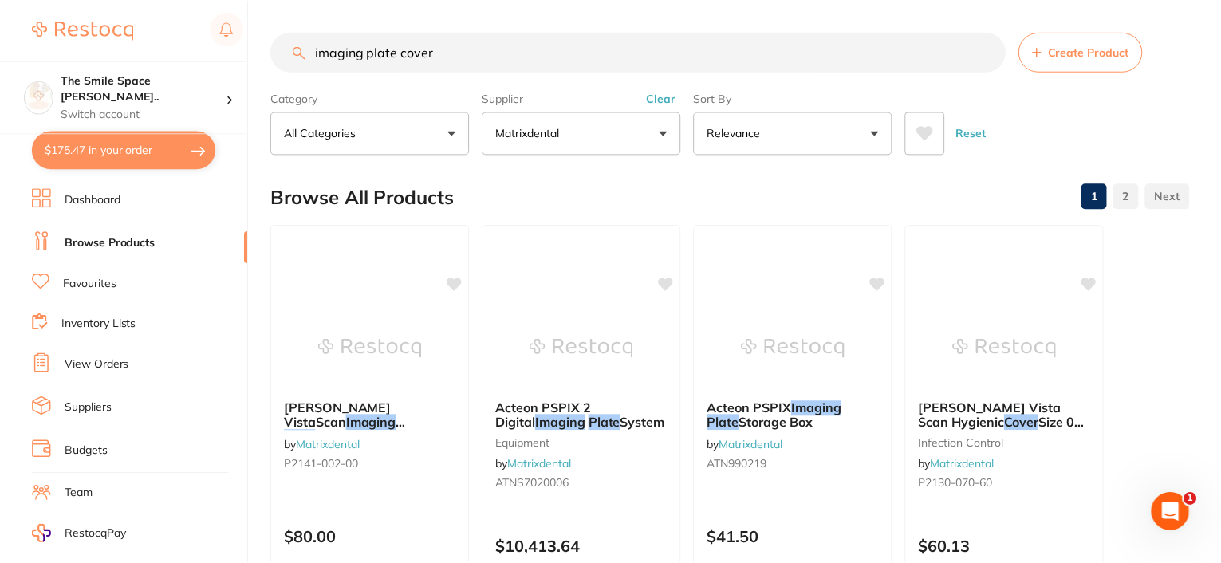
scroll to position [2, 0]
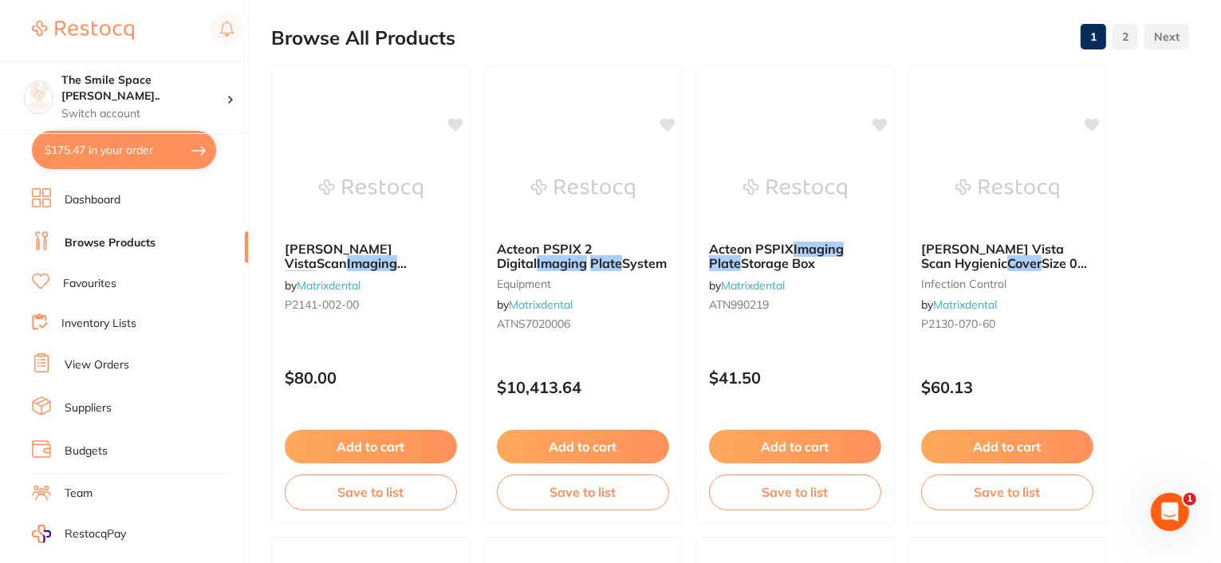
scroll to position [162, 0]
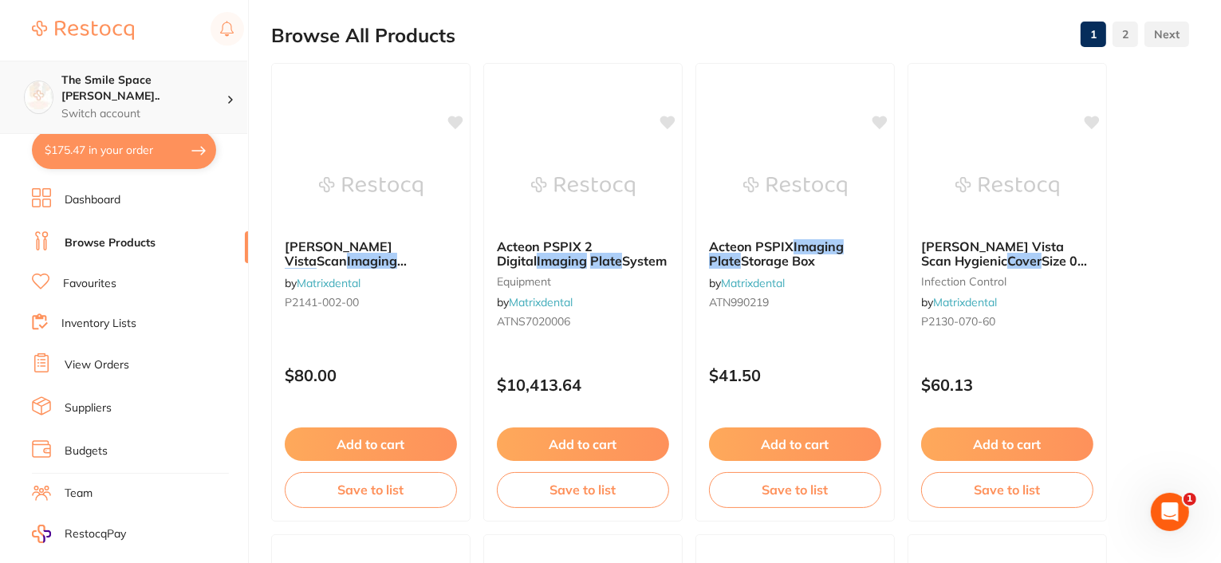
click at [135, 106] on p "Switch account" at bounding box center [143, 114] width 165 height 16
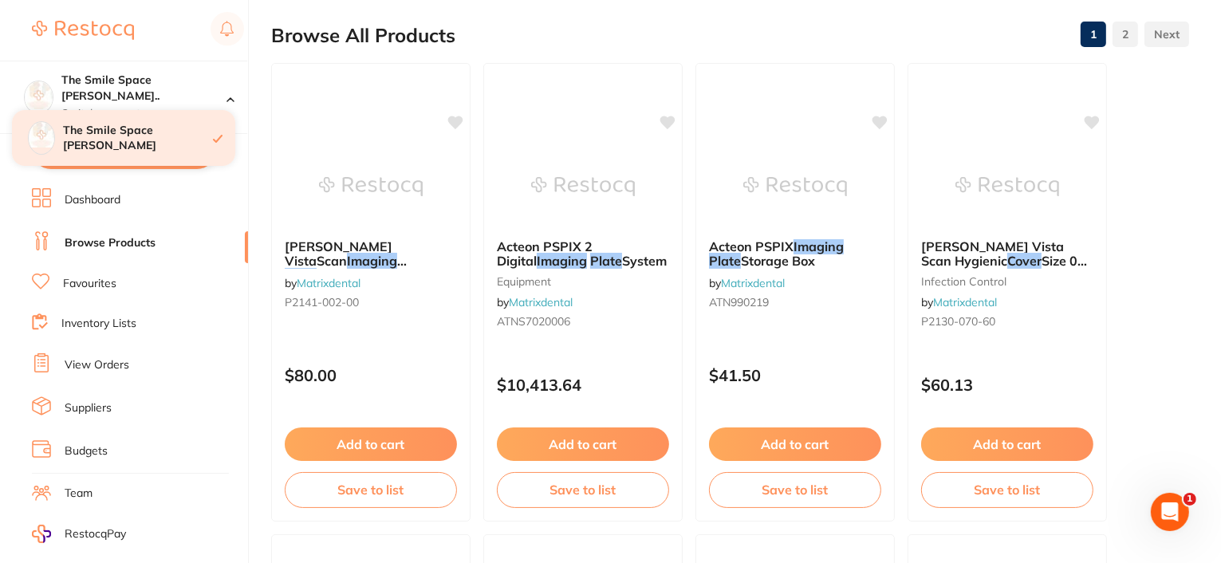
click at [140, 152] on div "The Smile Space [PERSON_NAME]" at bounding box center [123, 138] width 223 height 56
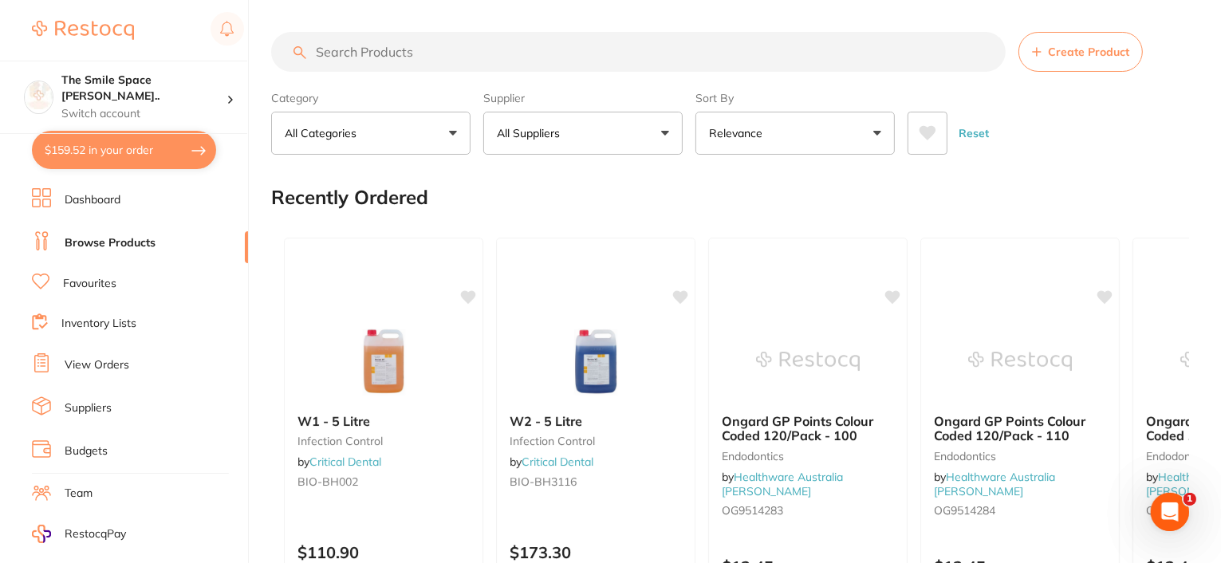
click at [89, 363] on link "View Orders" at bounding box center [97, 365] width 65 height 16
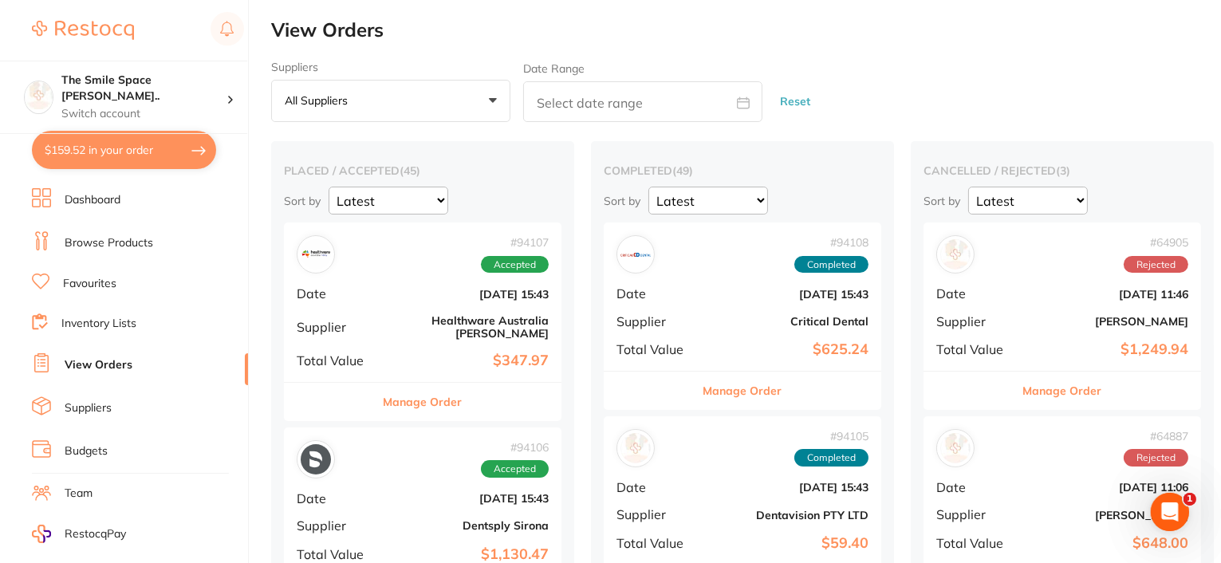
click at [449, 392] on button "Manage Order" at bounding box center [423, 402] width 79 height 38
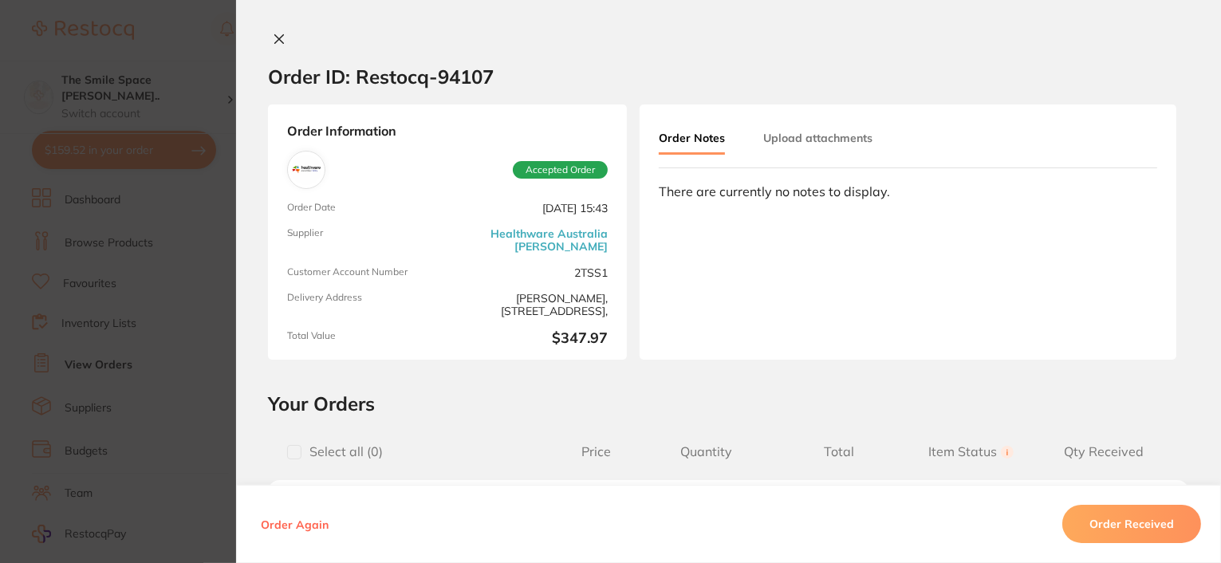
click at [273, 37] on icon at bounding box center [279, 39] width 13 height 13
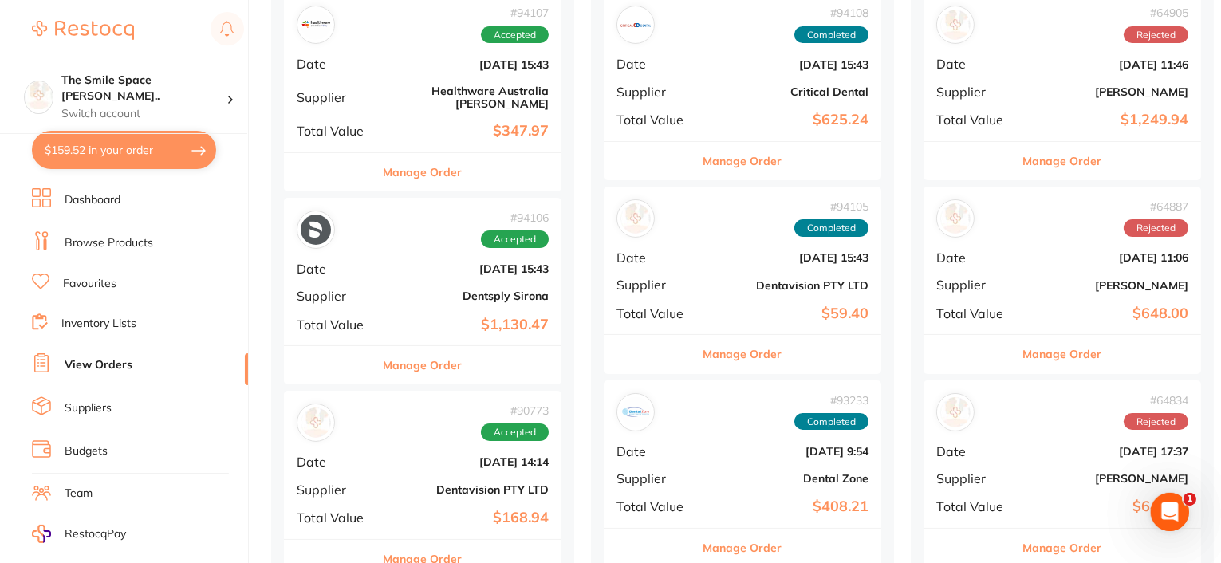
scroll to position [239, 0]
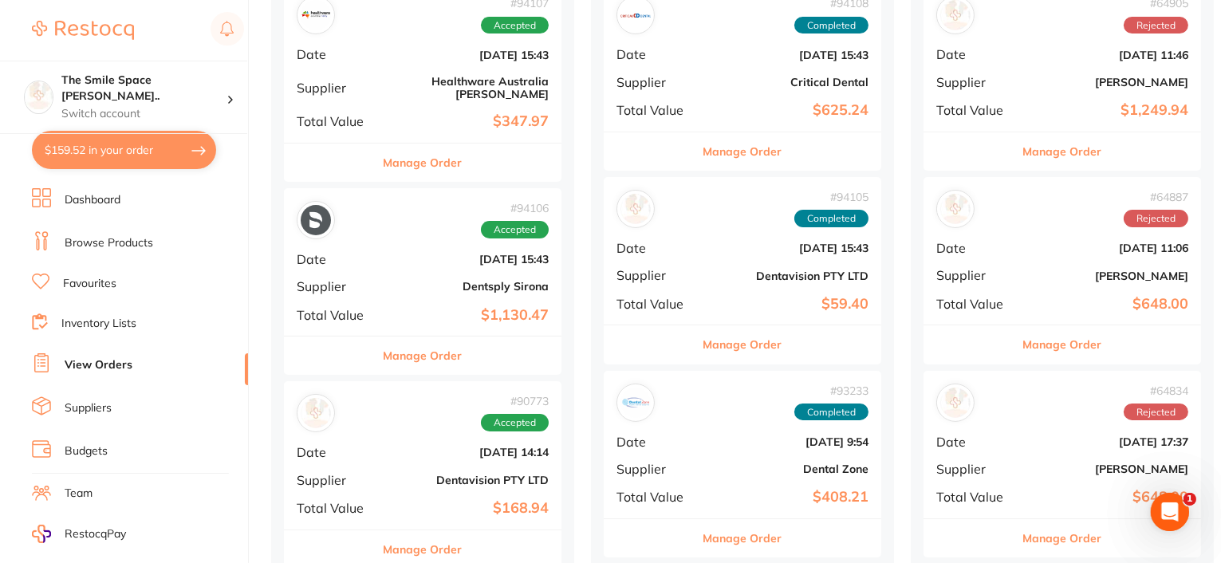
click at [418, 348] on button "Manage Order" at bounding box center [423, 356] width 79 height 38
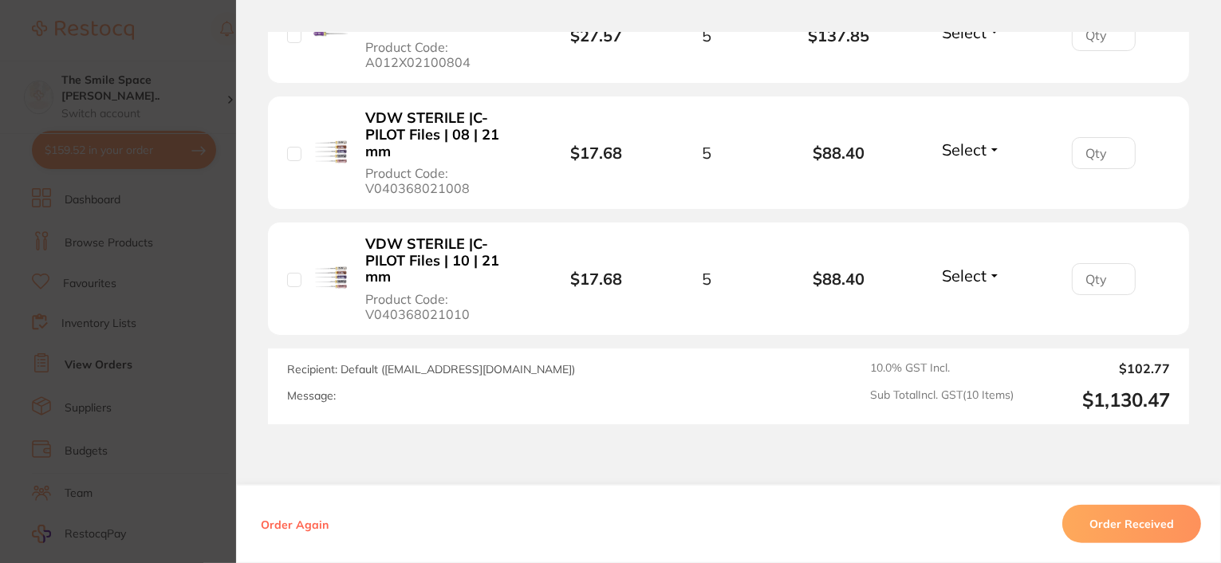
scroll to position [1516, 0]
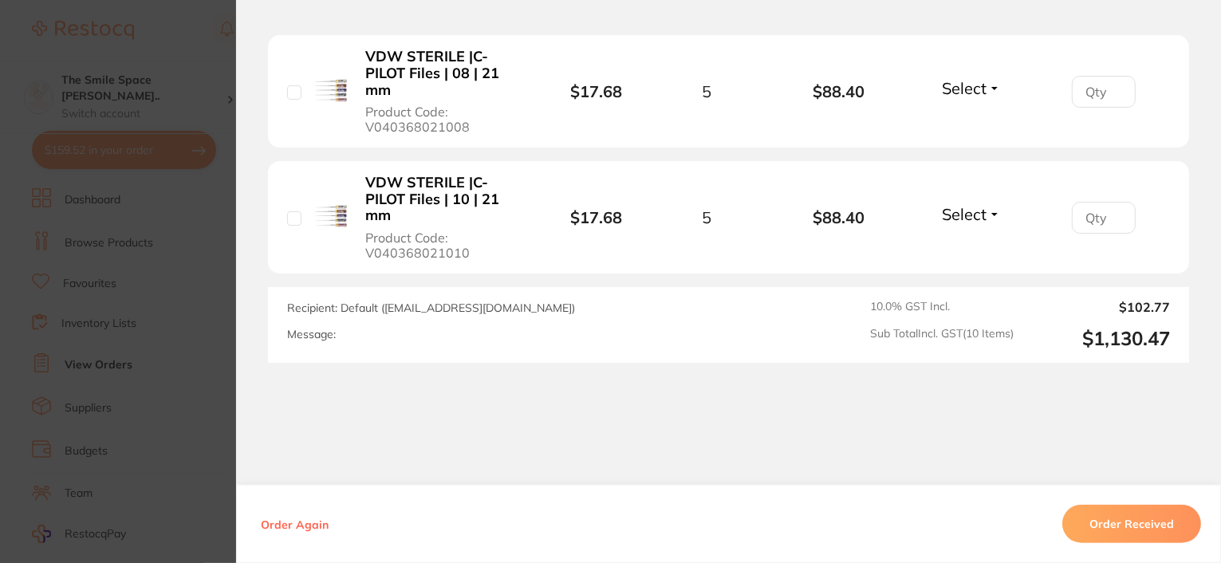
click at [1143, 521] on button "Order Received" at bounding box center [1132, 524] width 139 height 38
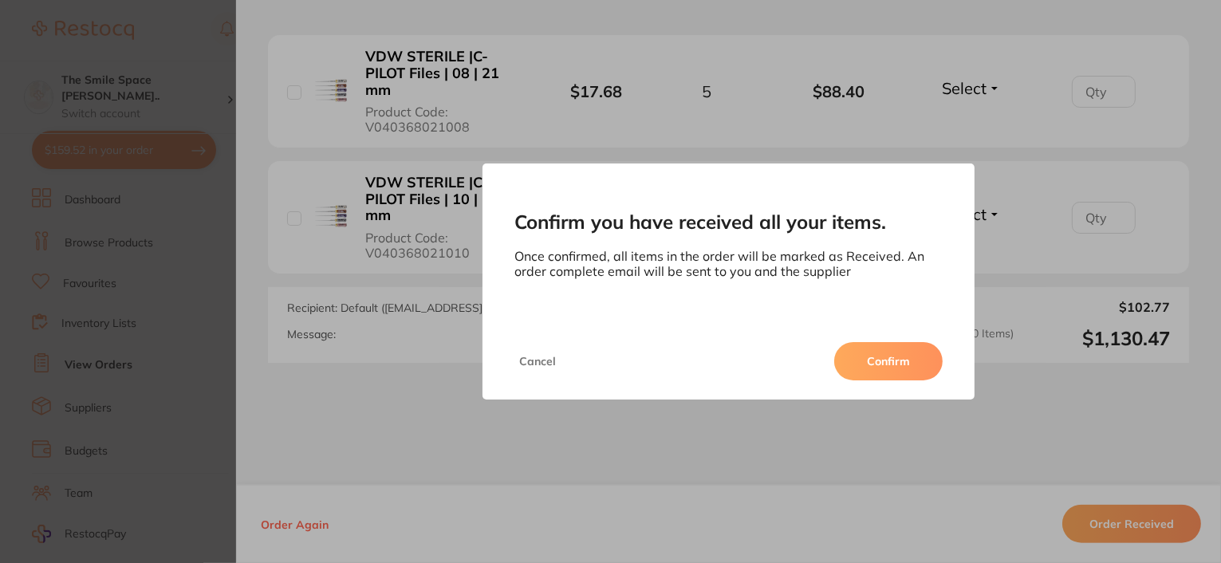
click at [893, 359] on button "Confirm" at bounding box center [888, 361] width 108 height 38
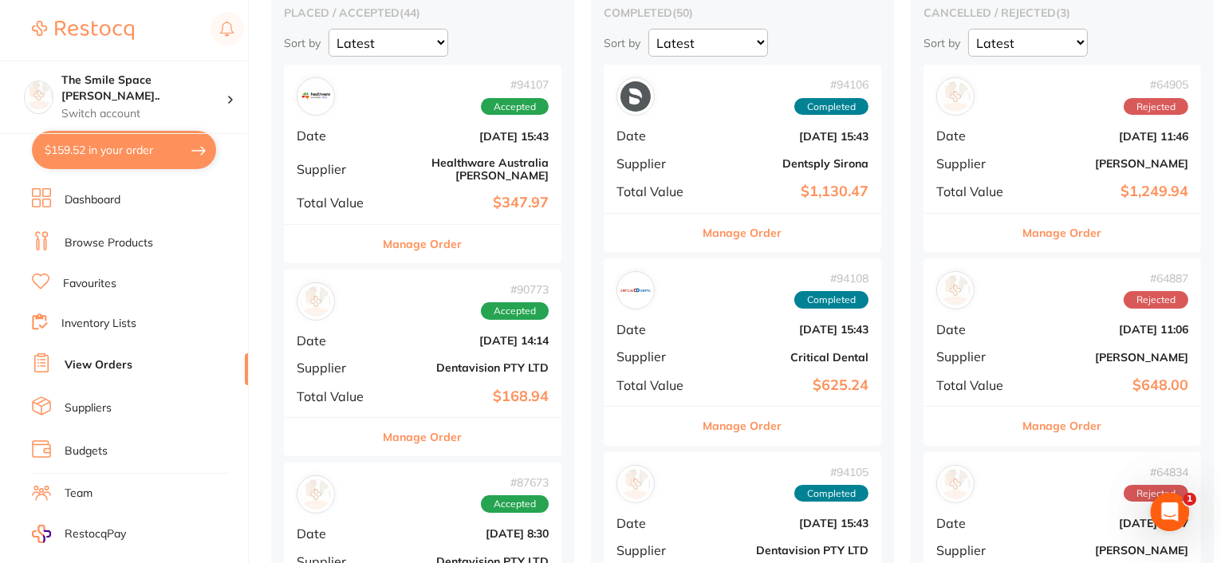
scroll to position [80, 0]
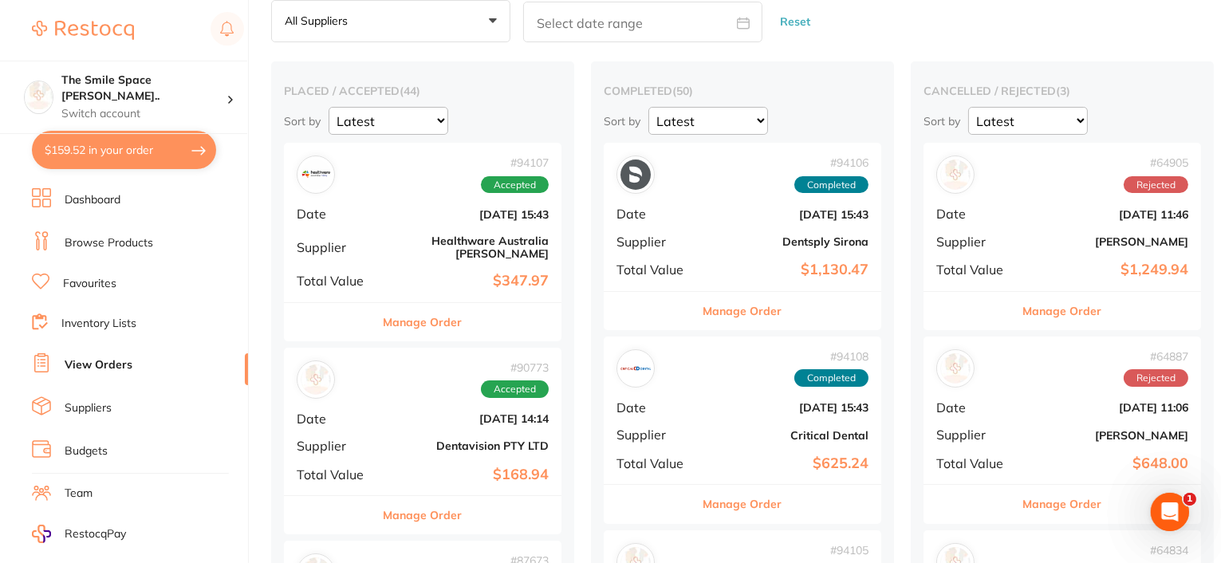
drag, startPoint x: 423, startPoint y: 311, endPoint x: 576, endPoint y: 286, distance: 155.2
click at [424, 310] on button "Manage Order" at bounding box center [423, 322] width 79 height 38
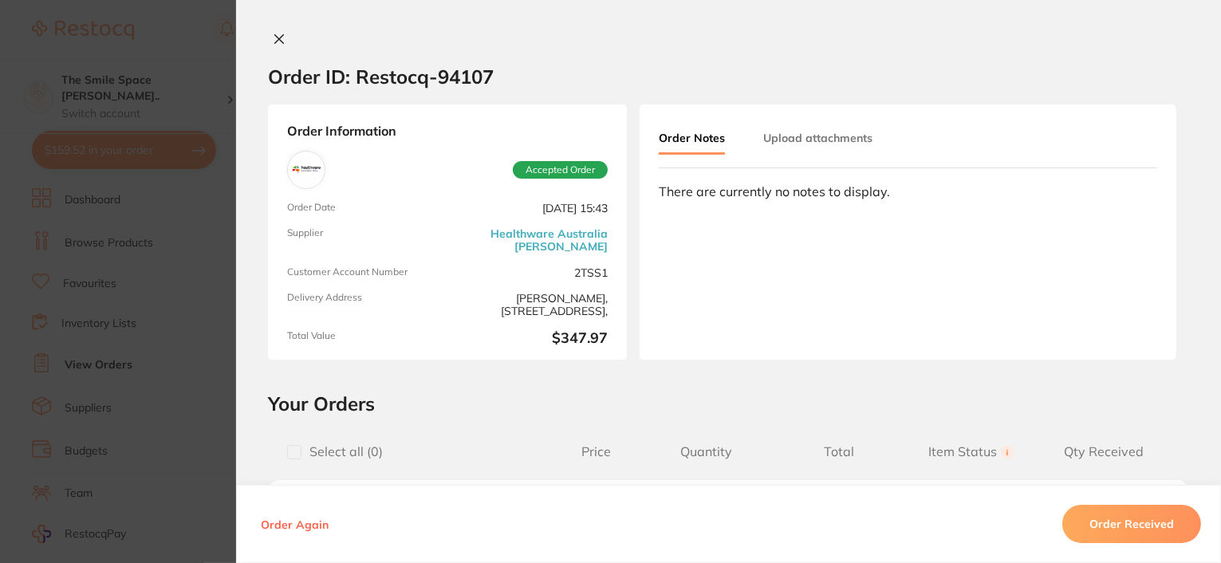
click at [278, 33] on icon at bounding box center [279, 39] width 13 height 13
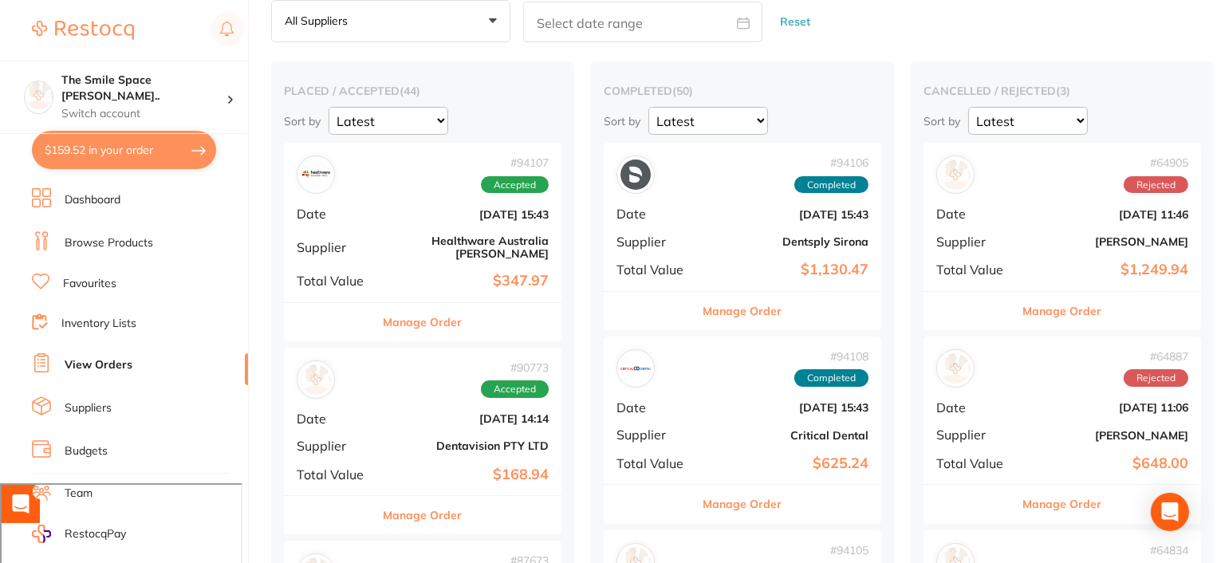
click at [97, 152] on button "$159.52 in your order" at bounding box center [124, 150] width 184 height 38
checkbox input "true"
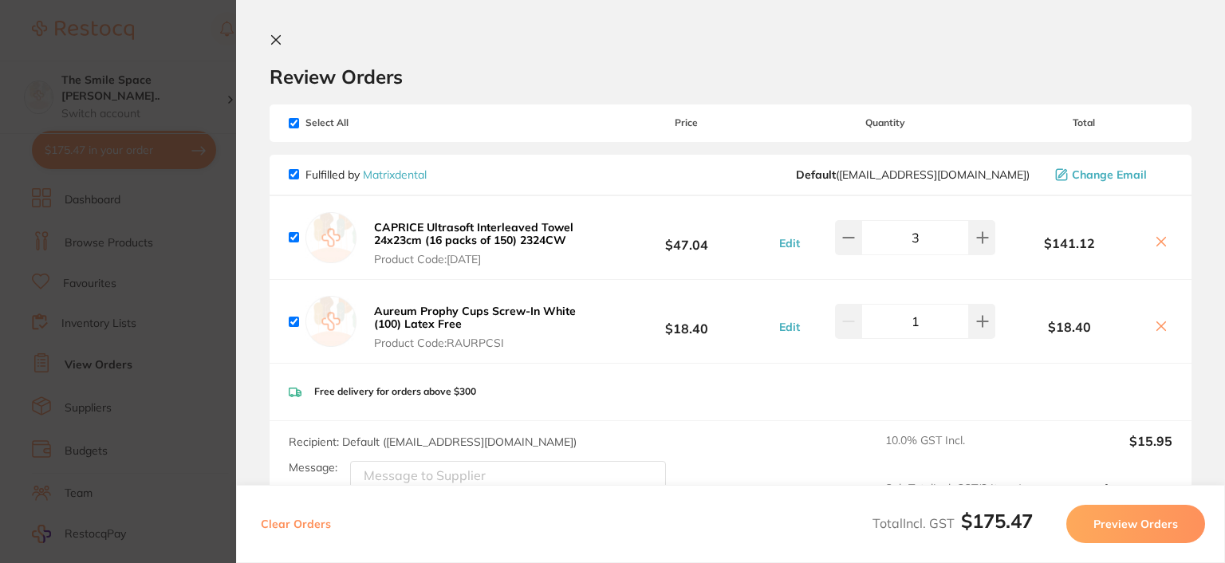
click at [273, 37] on icon at bounding box center [276, 40] width 13 height 13
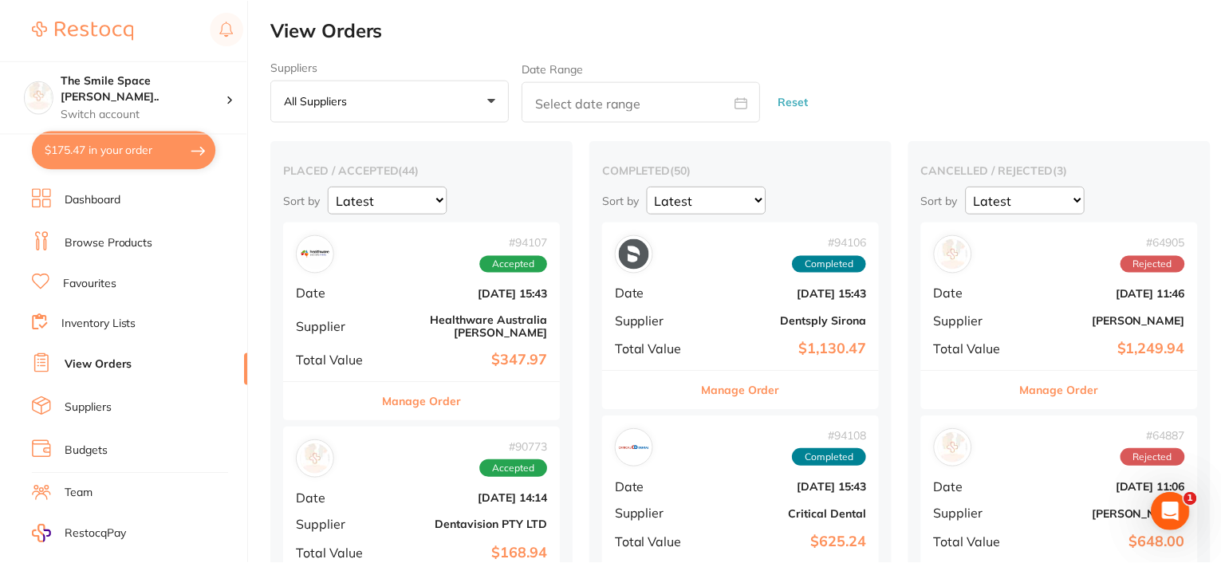
scroll to position [80, 0]
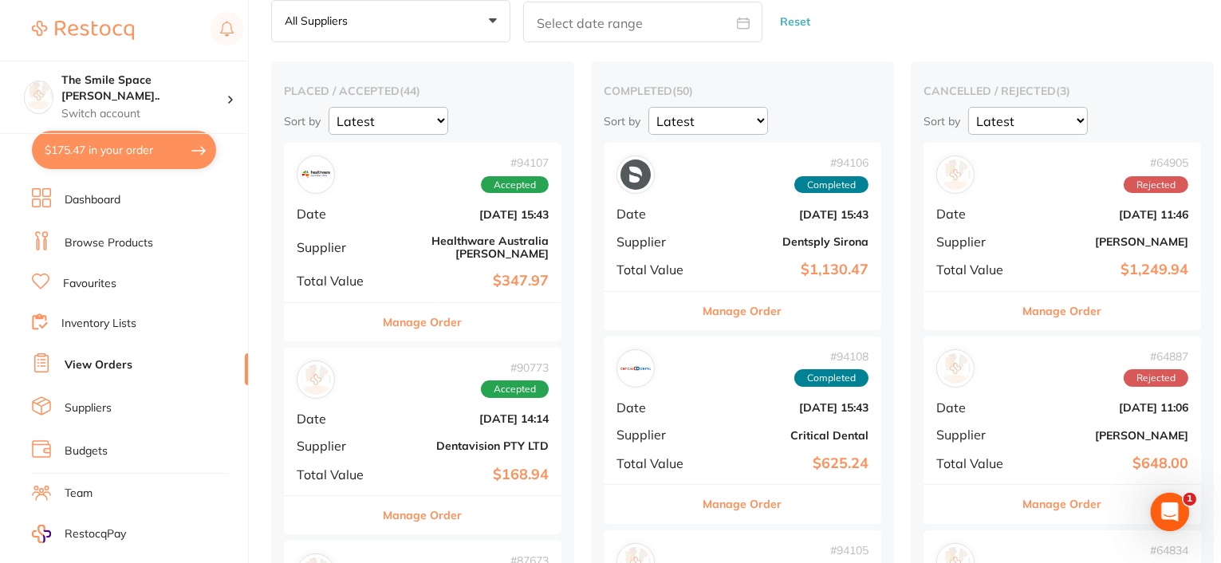
click at [418, 314] on button "Manage Order" at bounding box center [423, 322] width 79 height 38
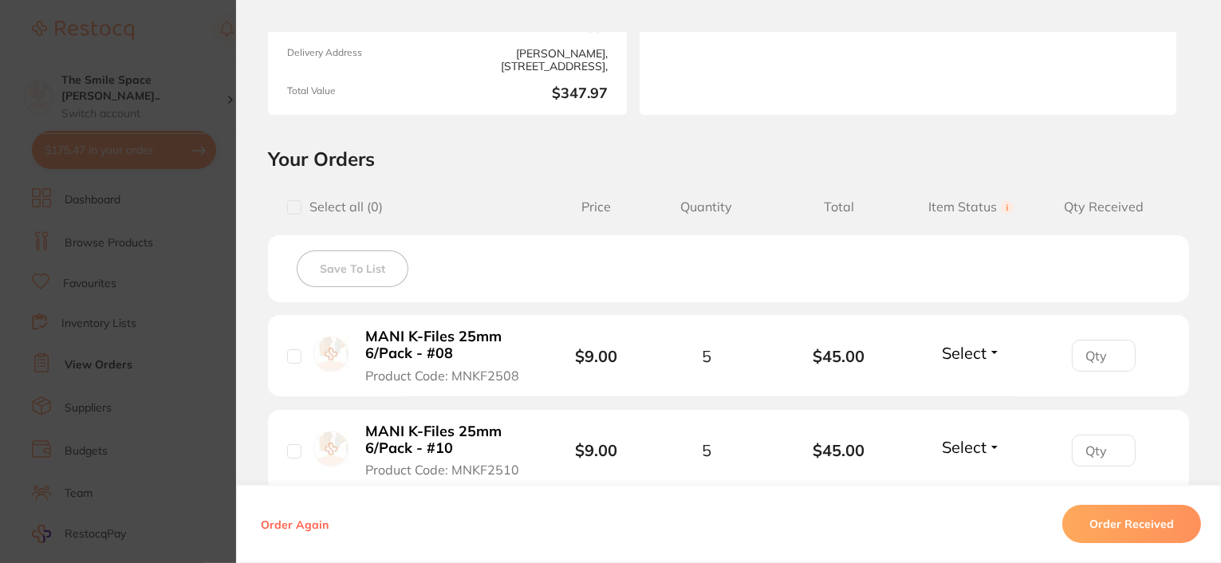
scroll to position [33, 0]
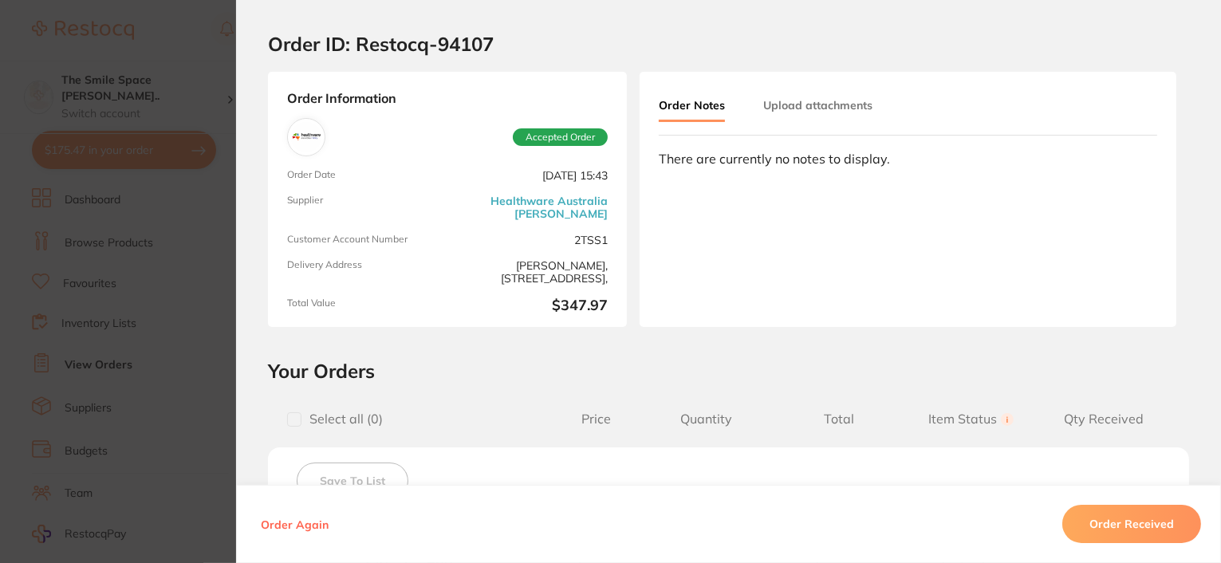
click at [527, 202] on link "Healthware Australia [PERSON_NAME]" at bounding box center [531, 208] width 154 height 26
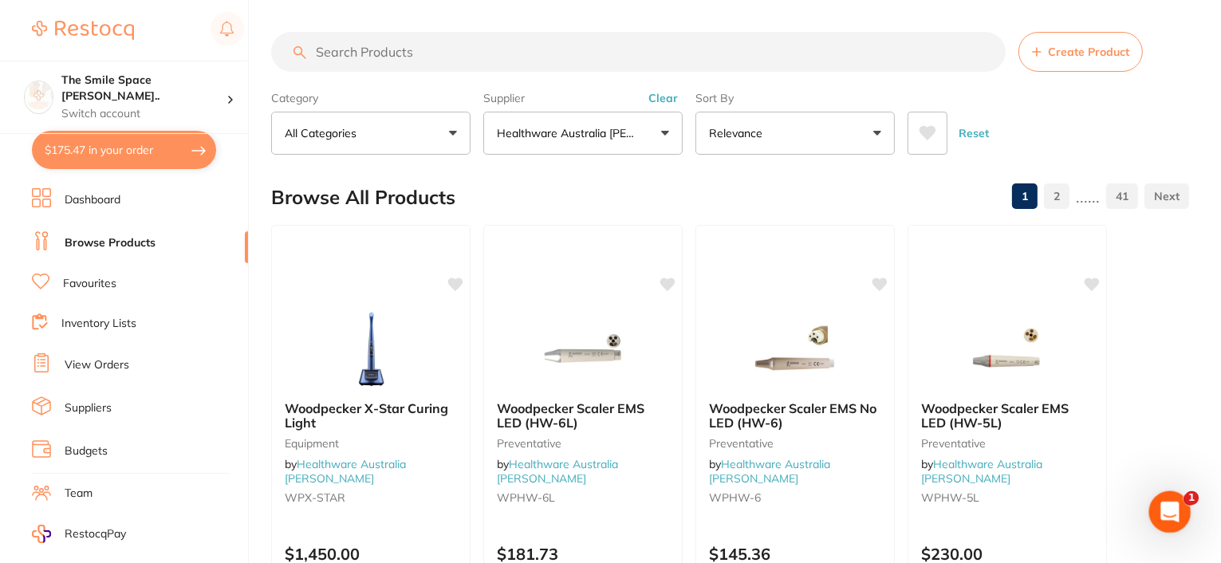
click at [1184, 499] on div "Open Intercom Messenger" at bounding box center [1168, 509] width 53 height 53
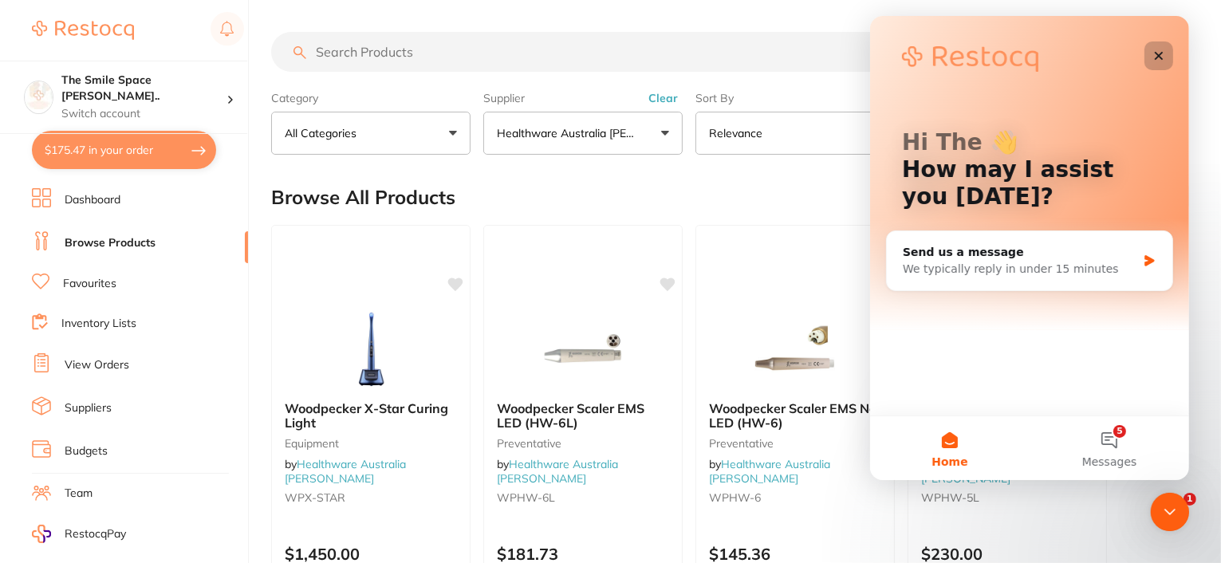
click at [1159, 53] on icon "Close" at bounding box center [1158, 56] width 9 height 9
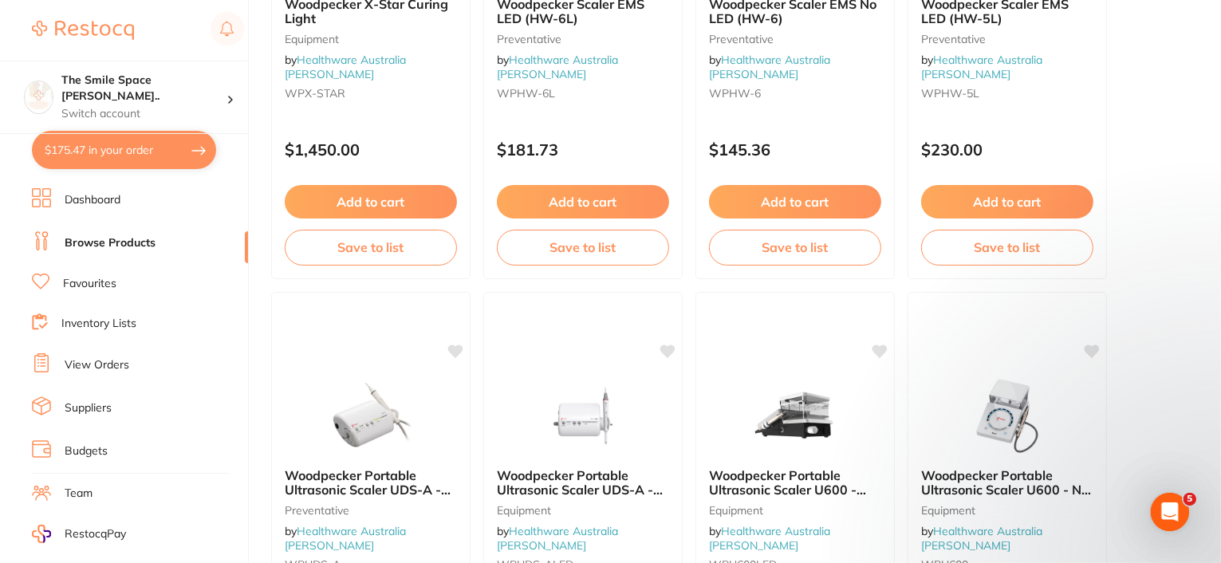
scroll to position [399, 0]
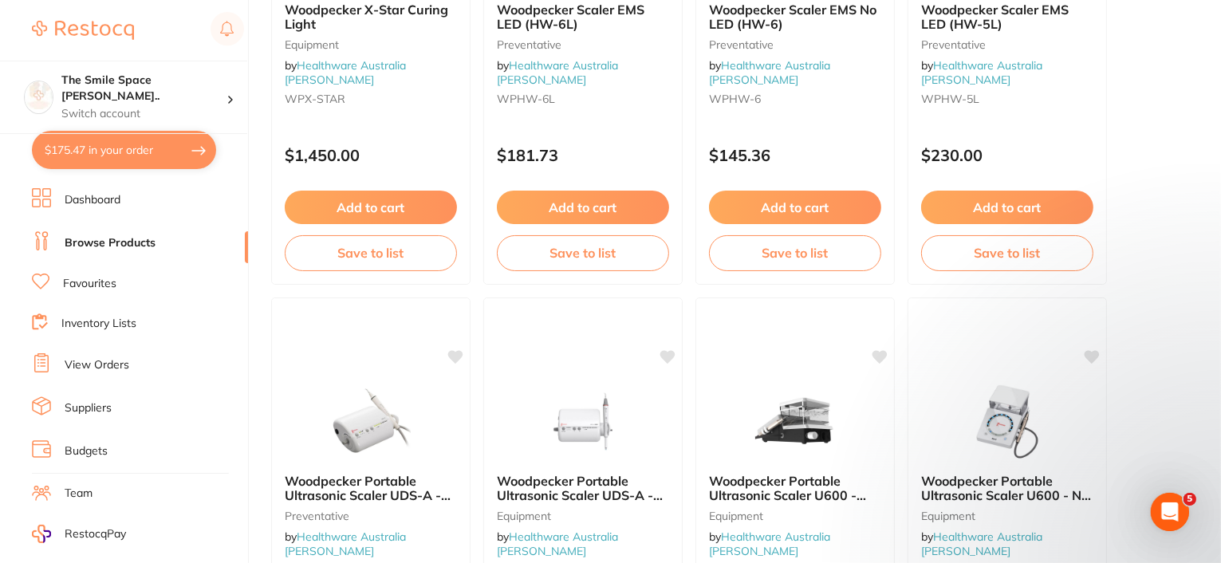
click at [124, 152] on button "$175.47 in your order" at bounding box center [124, 150] width 184 height 38
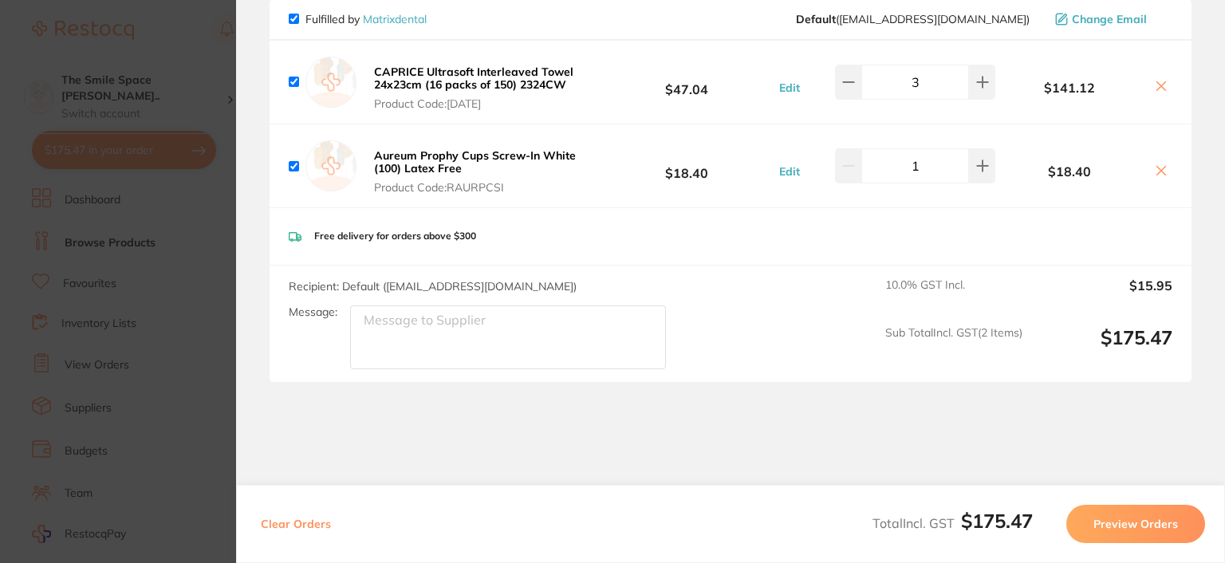
scroll to position [160, 0]
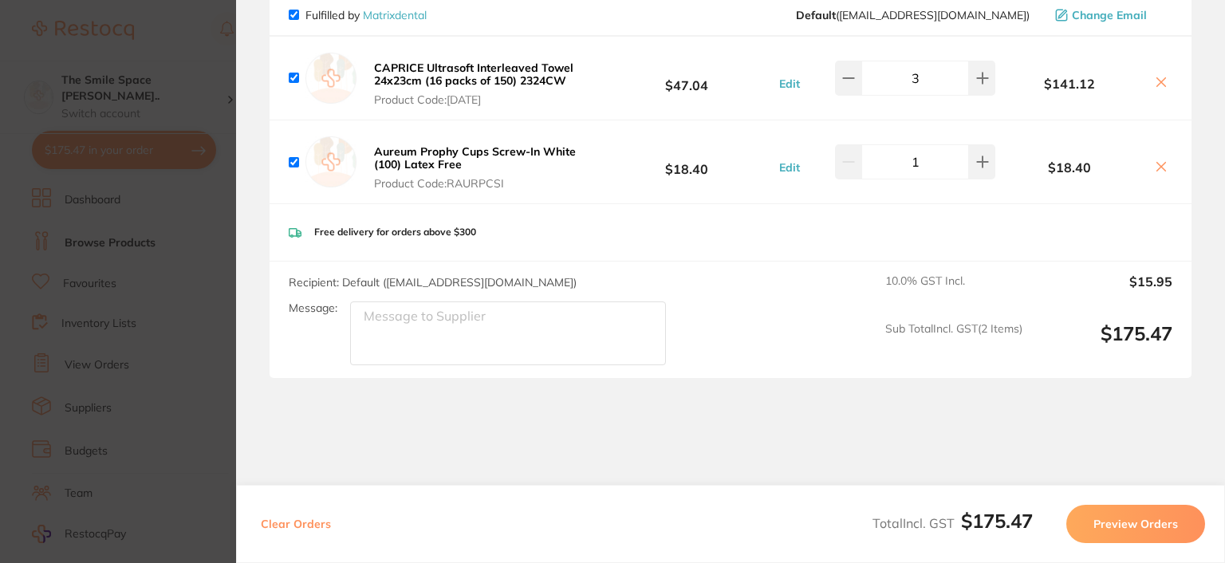
click at [1146, 524] on button "Preview Orders" at bounding box center [1136, 524] width 139 height 38
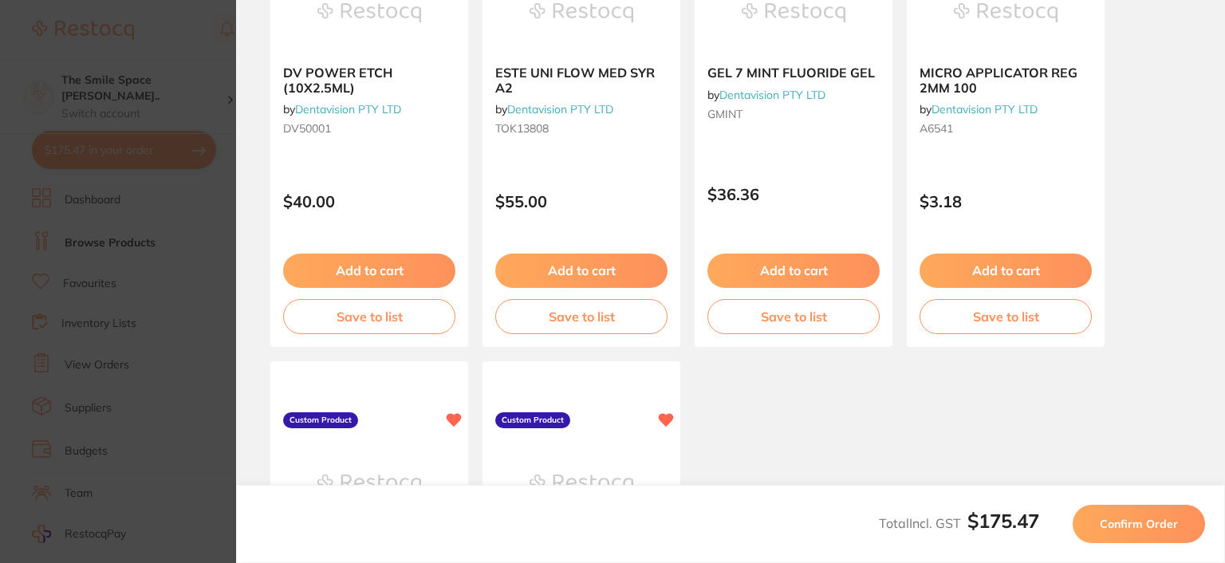
scroll to position [1037, 0]
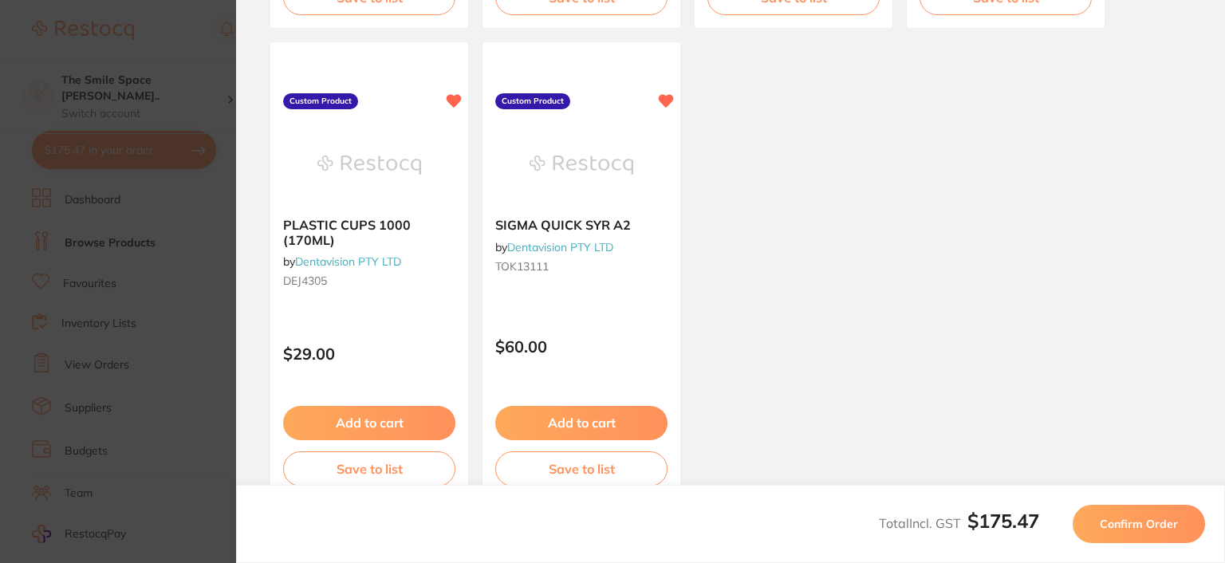
click at [1130, 524] on span "Confirm Order" at bounding box center [1139, 524] width 78 height 14
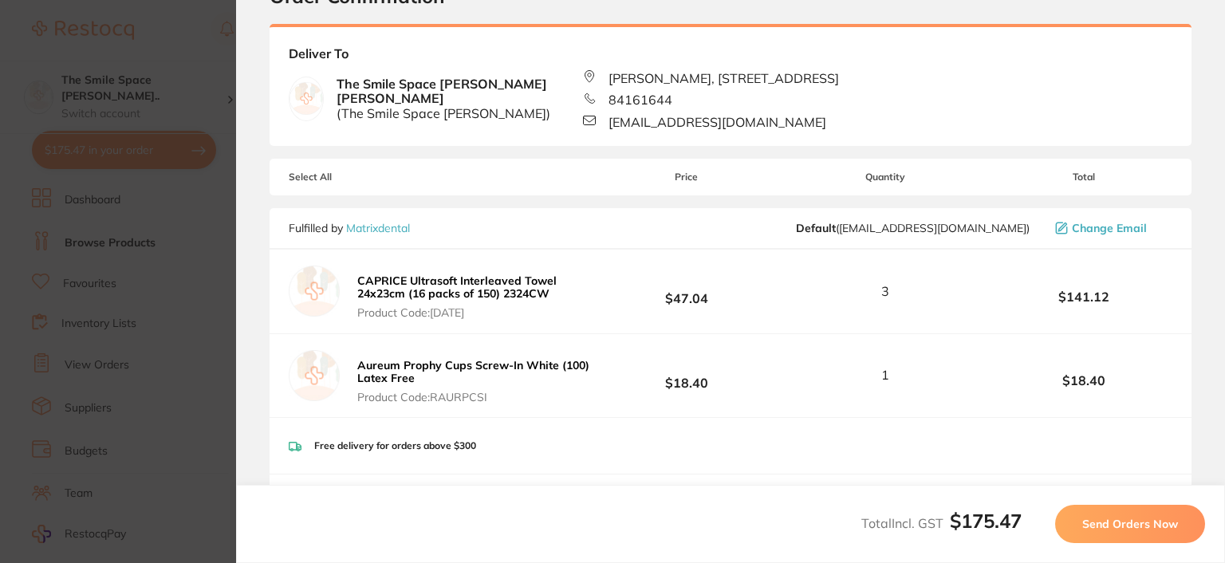
scroll to position [282, 0]
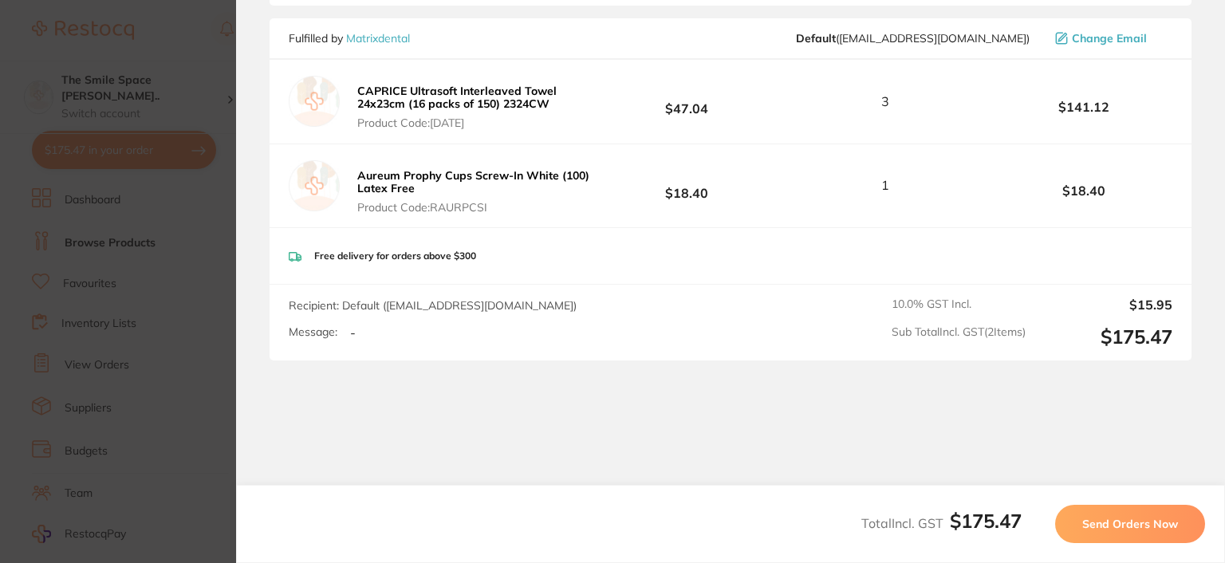
click at [1114, 521] on span "Send Orders Now" at bounding box center [1131, 524] width 96 height 14
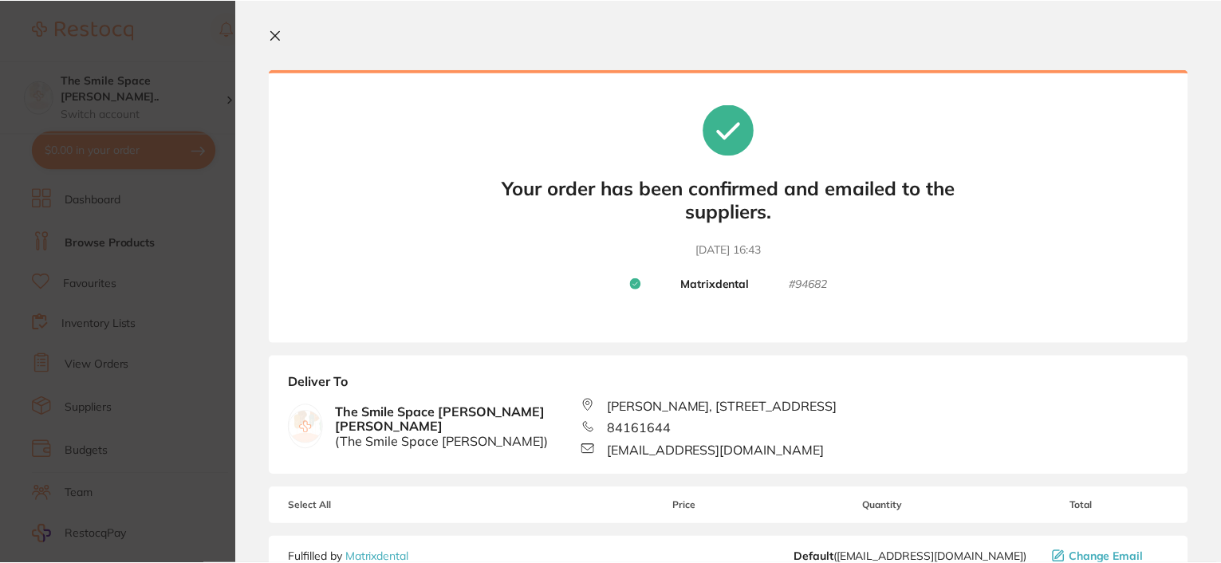
scroll to position [0, 0]
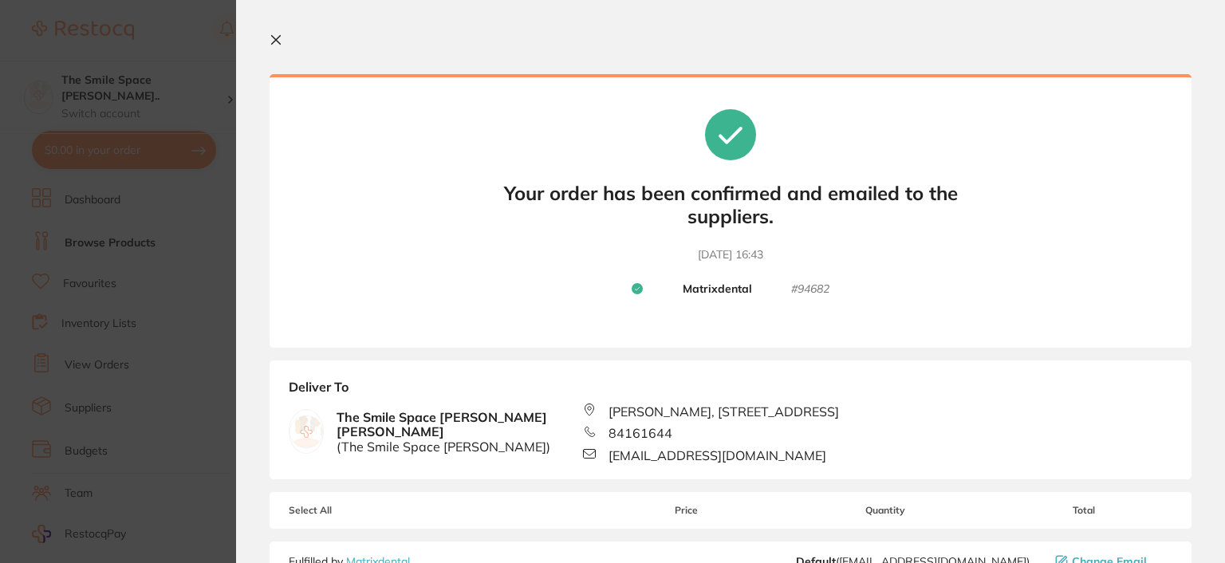
click at [276, 37] on icon at bounding box center [276, 40] width 13 height 13
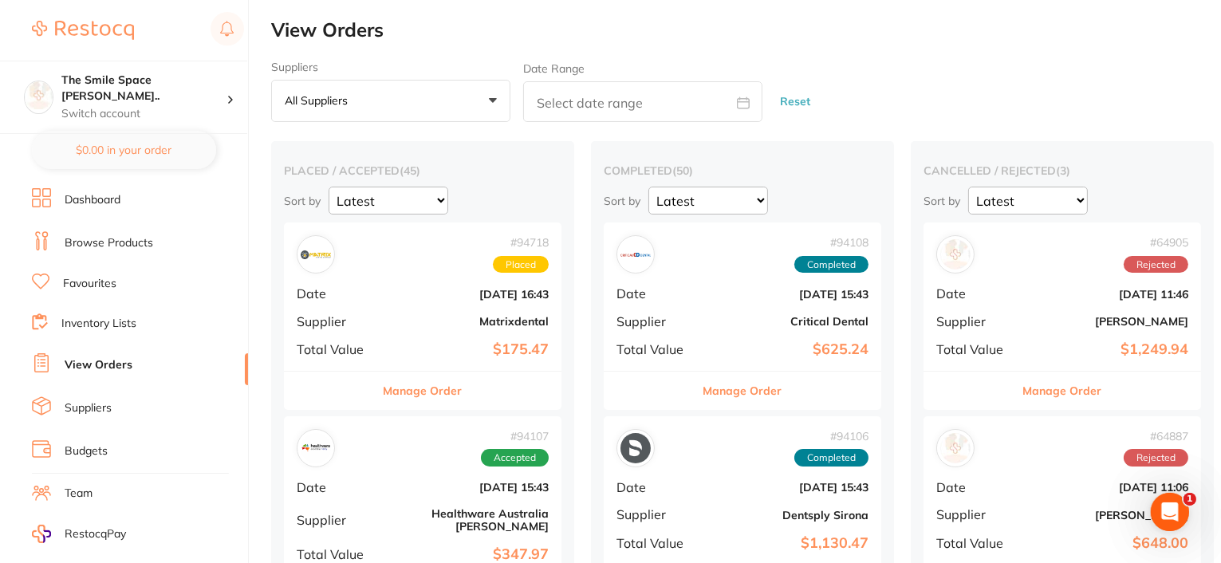
click at [104, 361] on link "View Orders" at bounding box center [99, 365] width 68 height 16
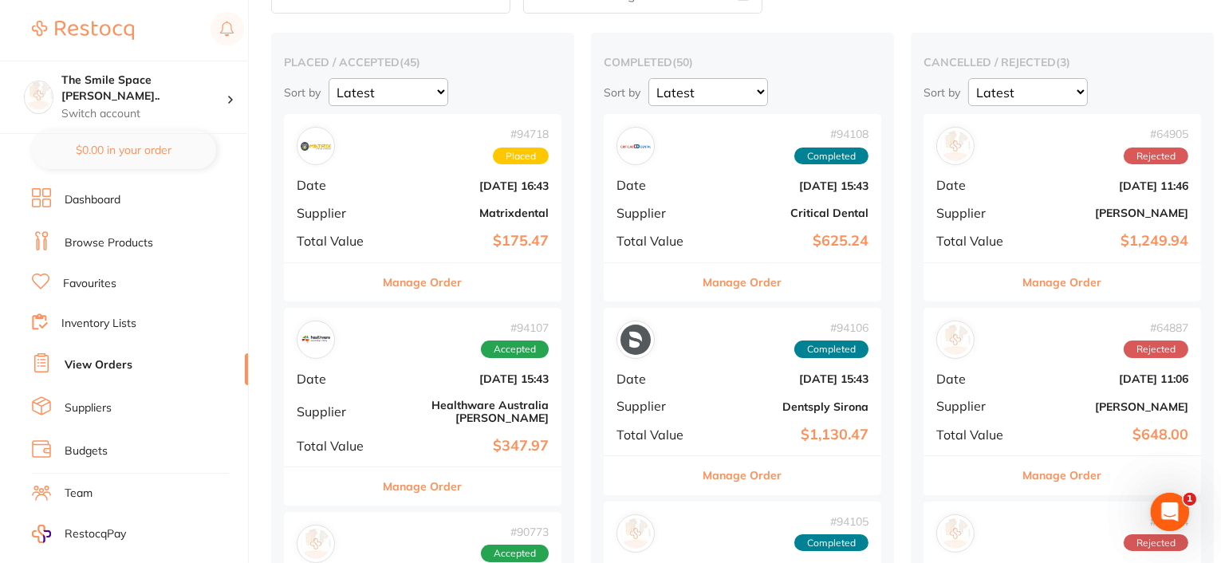
scroll to position [239, 0]
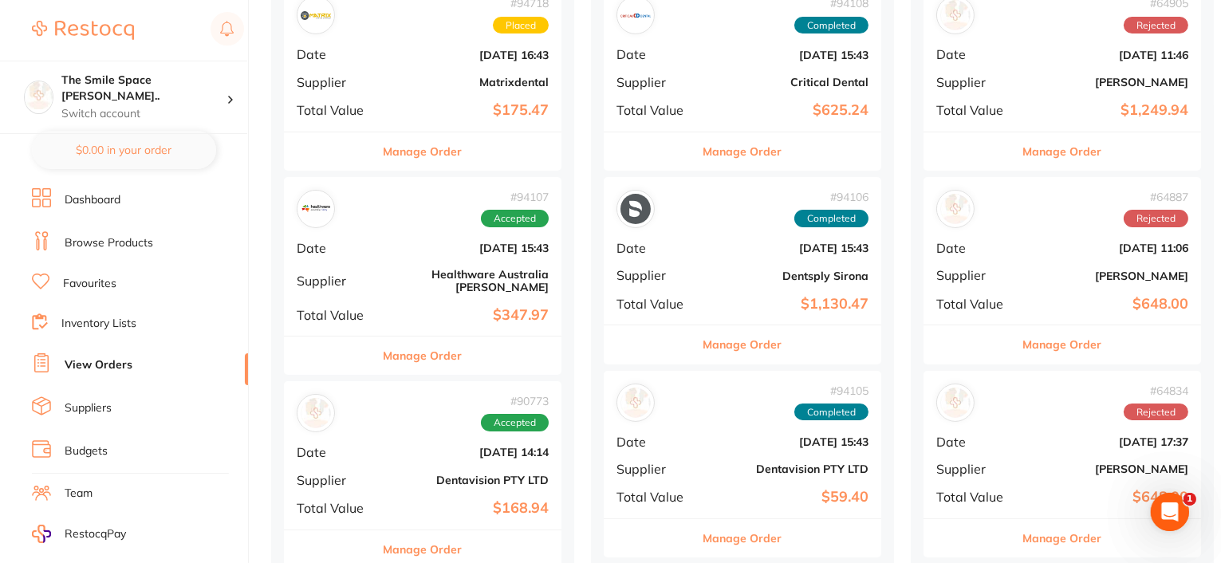
click at [420, 344] on button "Manage Order" at bounding box center [423, 356] width 79 height 38
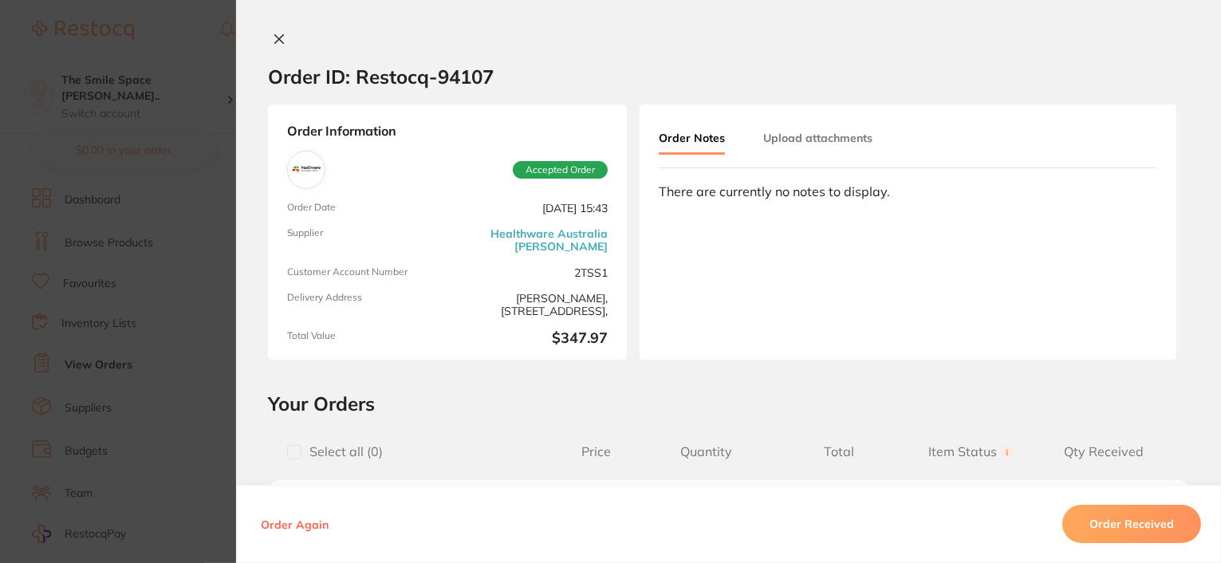
click at [520, 239] on link "Healthware Australia [PERSON_NAME]" at bounding box center [531, 240] width 154 height 26
